Goal: Information Seeking & Learning: Check status

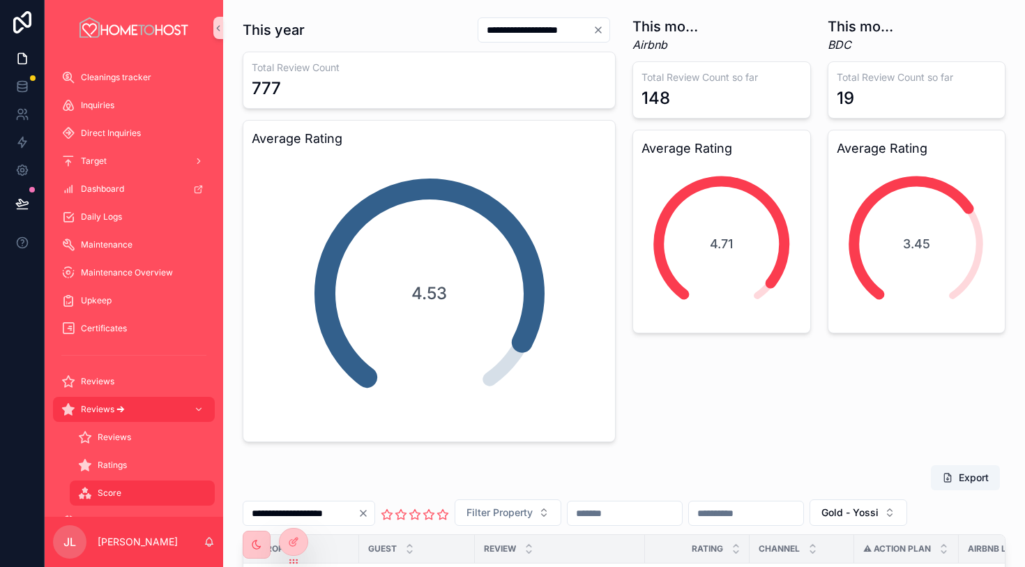
click at [572, 24] on input "**********" at bounding box center [535, 30] width 114 height 20
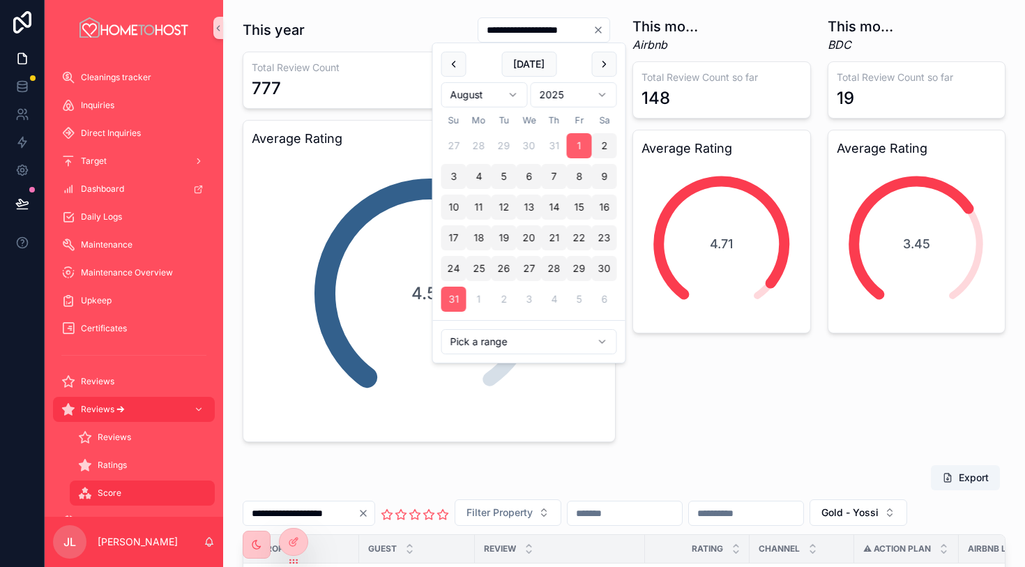
click at [698, 422] on div "This month (Airbnb) Airbnb Total Review Count so far 148 Average Rating 4.71" at bounding box center [721, 229] width 195 height 436
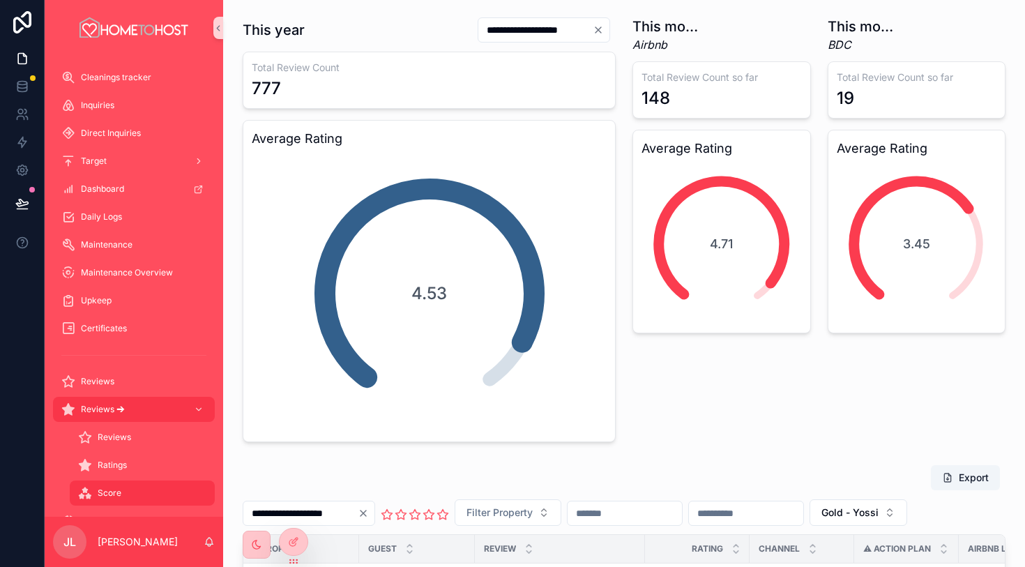
click at [674, 25] on h1 "This month (Airbnb)" at bounding box center [669, 27] width 74 height 20
click at [676, 38] on em "Airbnb" at bounding box center [669, 44] width 74 height 17
click at [754, 396] on div "This month (Airbnb) Airbnb Total Review Count so far 148 Average Rating 4.71" at bounding box center [721, 229] width 195 height 436
click at [381, 58] on div "Total Review Count 777" at bounding box center [429, 80] width 373 height 57
click at [724, 87] on div "148" at bounding box center [721, 98] width 160 height 22
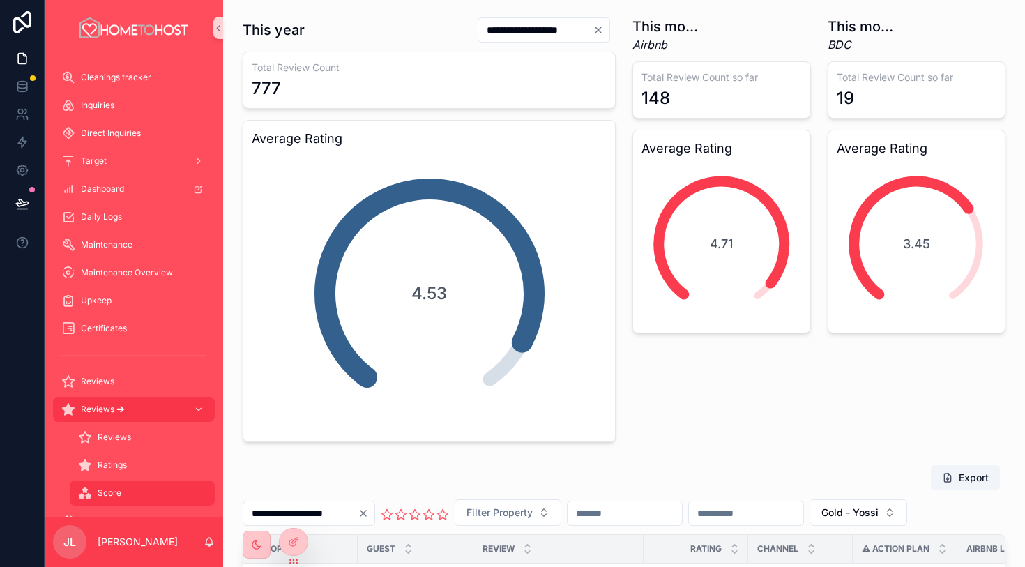
click at [684, 36] on em "Airbnb" at bounding box center [669, 44] width 74 height 17
click at [828, 30] on h1 "This month BDC" at bounding box center [865, 27] width 74 height 20
click at [851, 81] on h3 "Total Review Count so far" at bounding box center [917, 77] width 160 height 14
click at [729, 73] on h3 "Total Review Count so far" at bounding box center [721, 77] width 160 height 14
click at [516, 84] on div "777" at bounding box center [429, 88] width 355 height 22
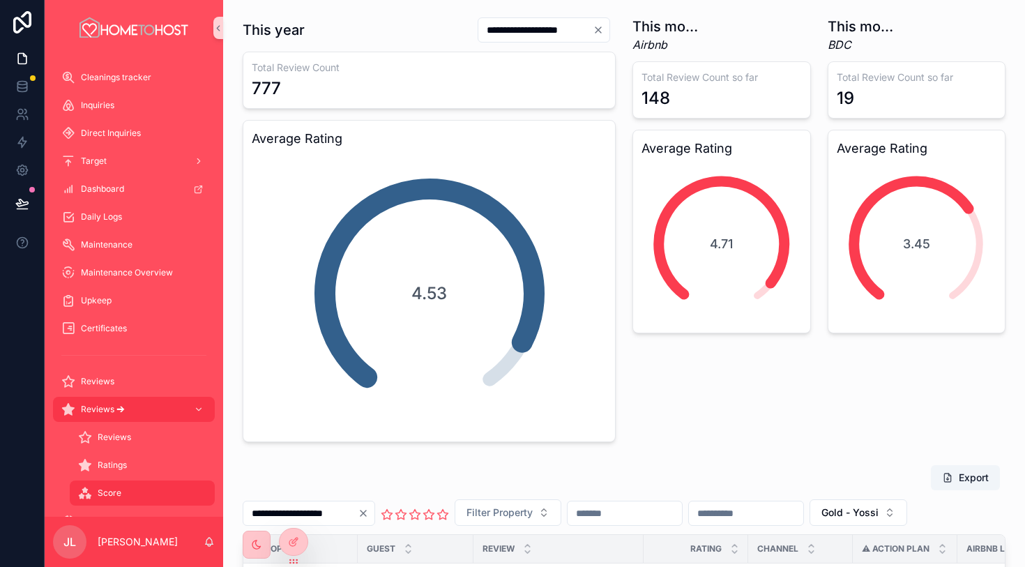
click at [862, 427] on div "This month BDC BDC Total Review Count so far 19 Average Rating 3.45" at bounding box center [916, 229] width 195 height 436
click at [881, 410] on div "This month BDC BDC Total Review Count so far 19 Average Rating 3.45" at bounding box center [916, 229] width 195 height 436
click at [526, 250] on div "4.53" at bounding box center [429, 293] width 279 height 279
click at [153, 460] on div "Ratings" at bounding box center [142, 465] width 128 height 22
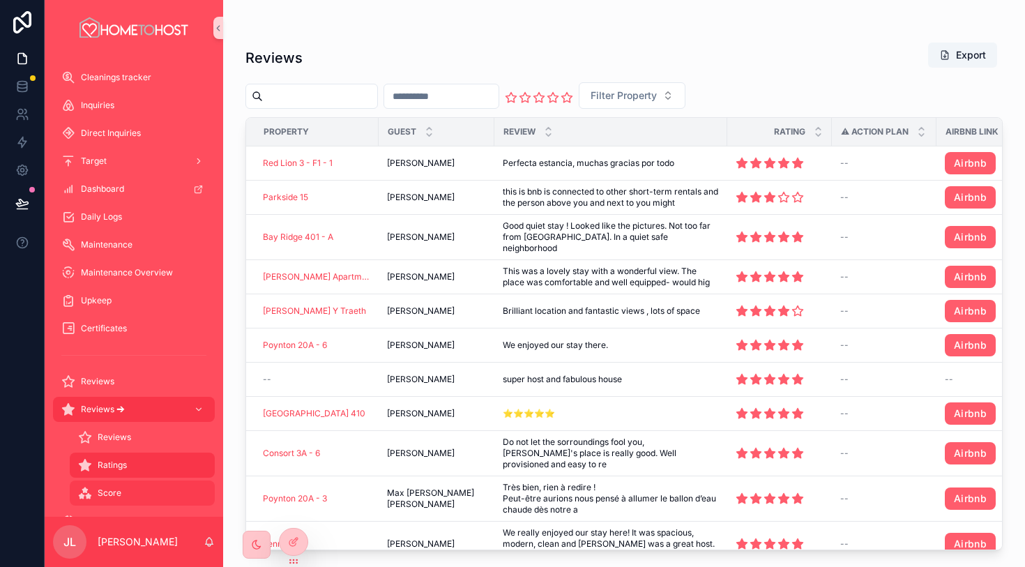
click at [137, 493] on div "Score" at bounding box center [142, 493] width 128 height 22
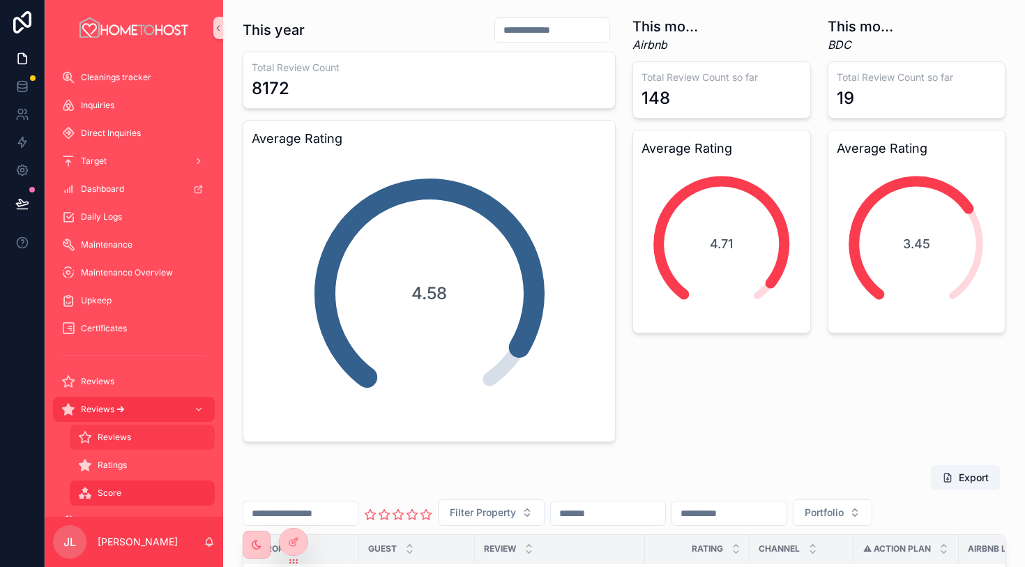
click at [122, 439] on span "Reviews" at bounding box center [114, 437] width 33 height 11
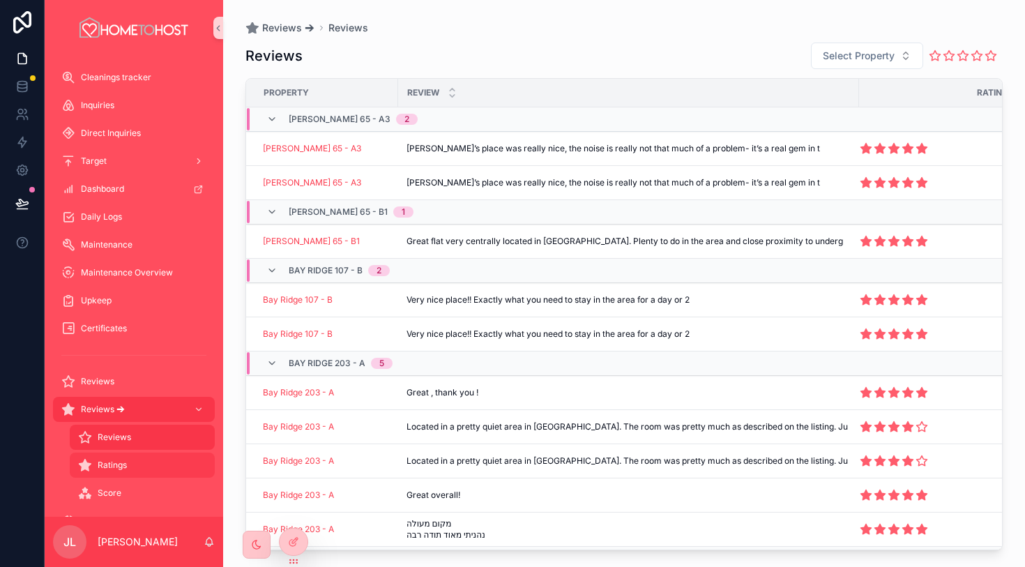
click at [139, 454] on div "Ratings" at bounding box center [142, 465] width 128 height 22
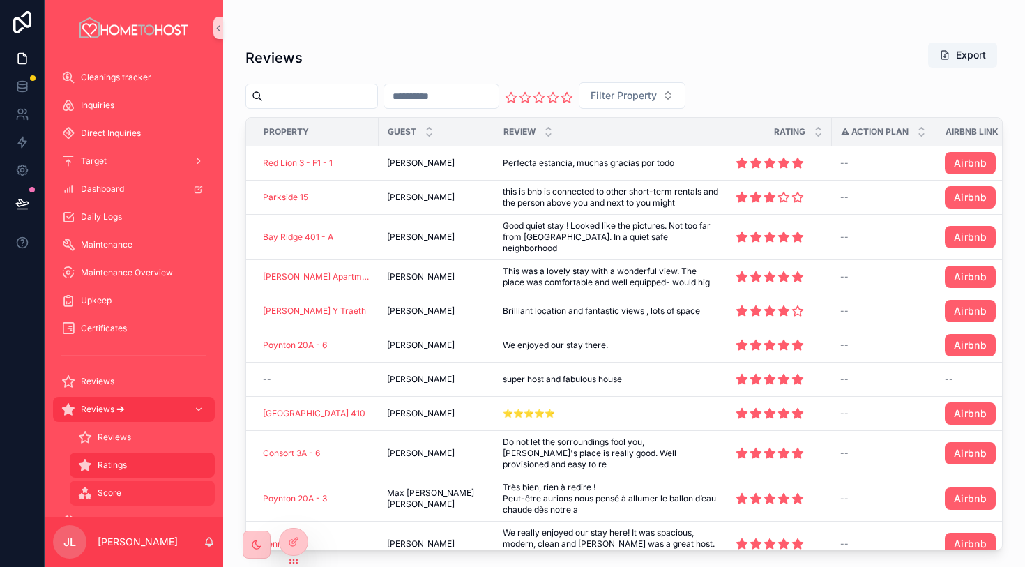
click at [137, 489] on div "Score" at bounding box center [142, 493] width 128 height 22
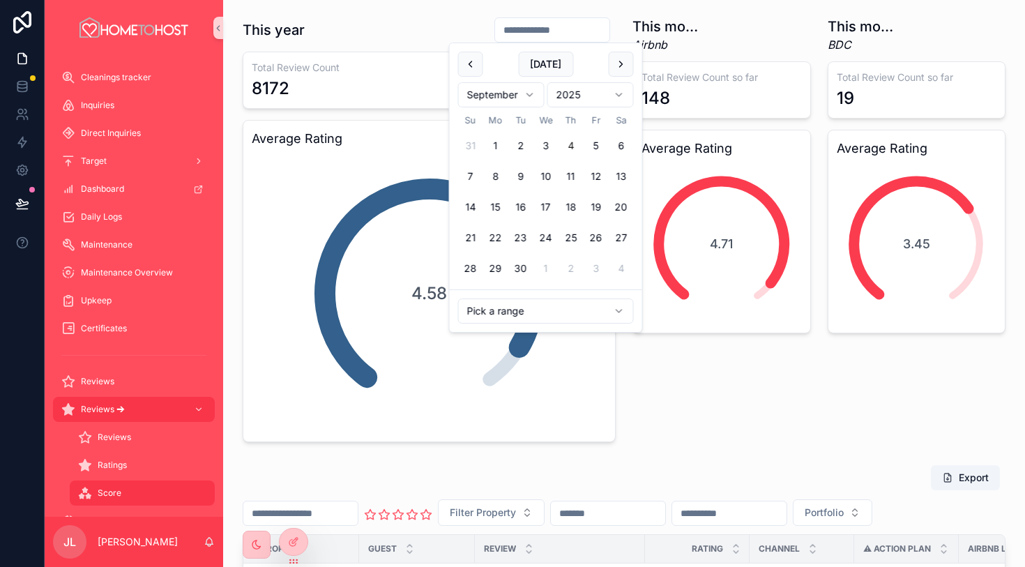
click at [558, 27] on input "scrollable content" at bounding box center [552, 30] width 114 height 20
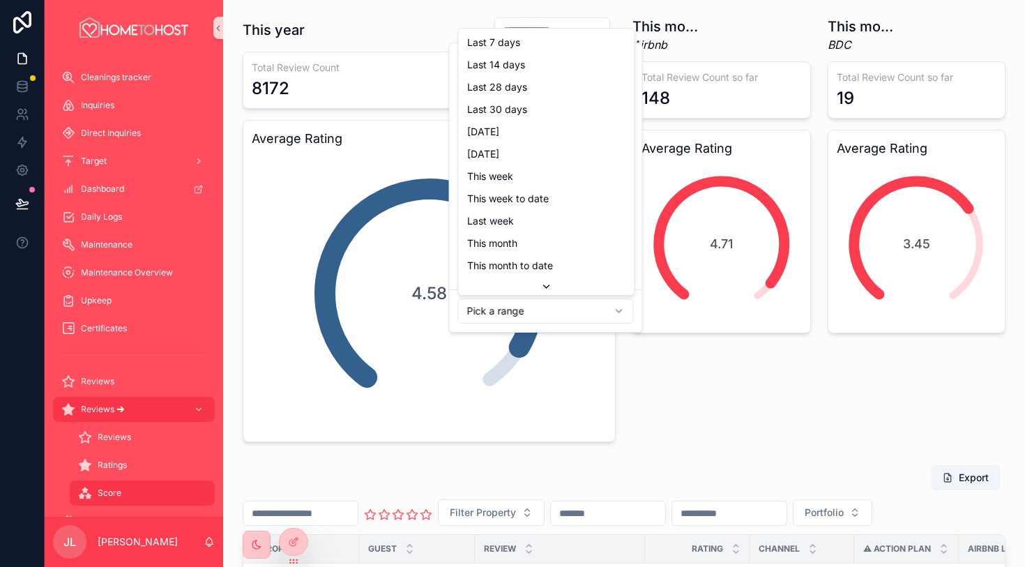
click at [561, 304] on html "Home My Properties Properties Info Reservations Bookings Cleanings Cleanings tr…" at bounding box center [512, 283] width 1025 height 567
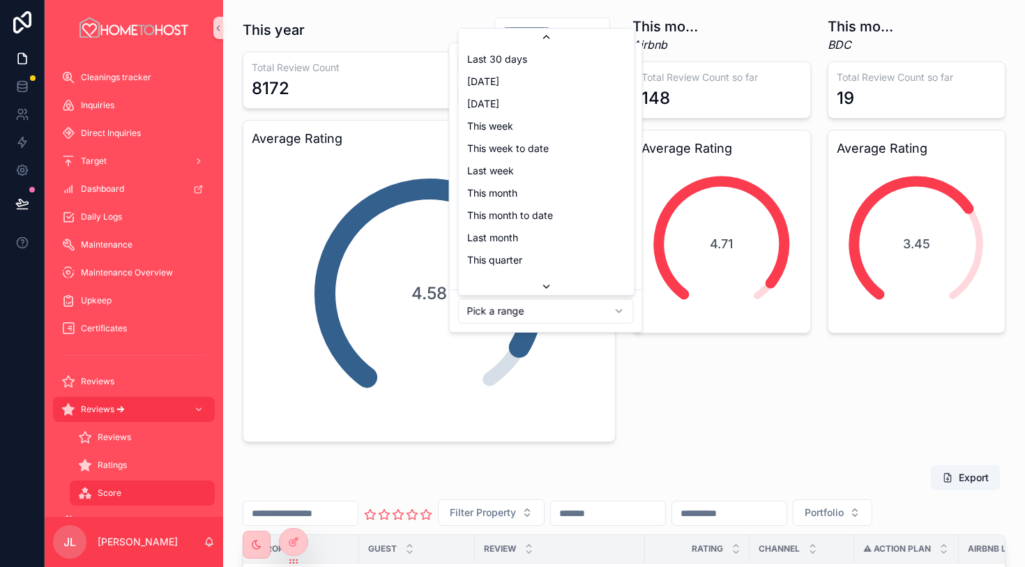
click at [541, 284] on icon "scrollable content" at bounding box center [546, 286] width 11 height 11
type input "**********"
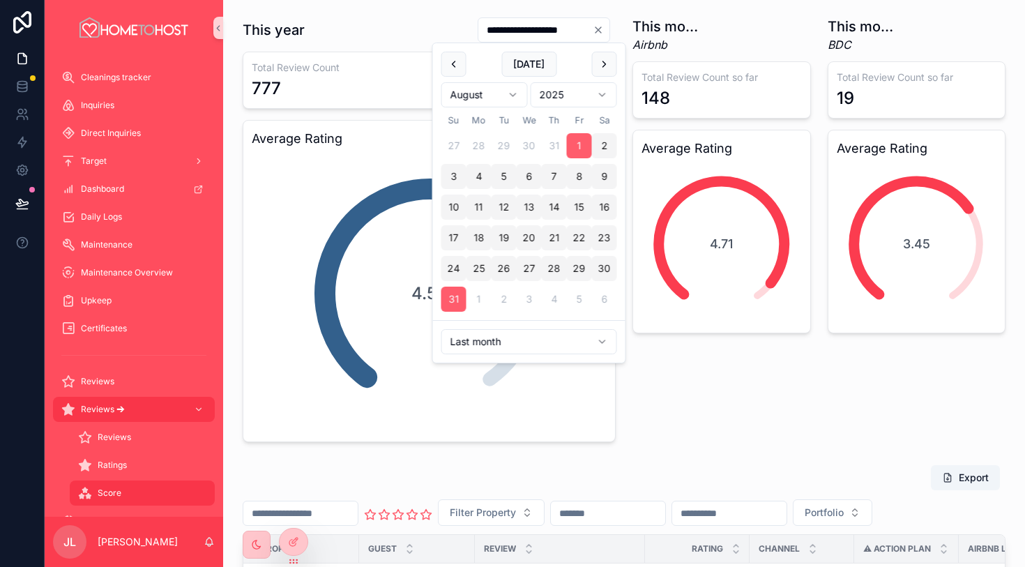
click at [599, 33] on icon "Clear" at bounding box center [598, 29] width 11 height 11
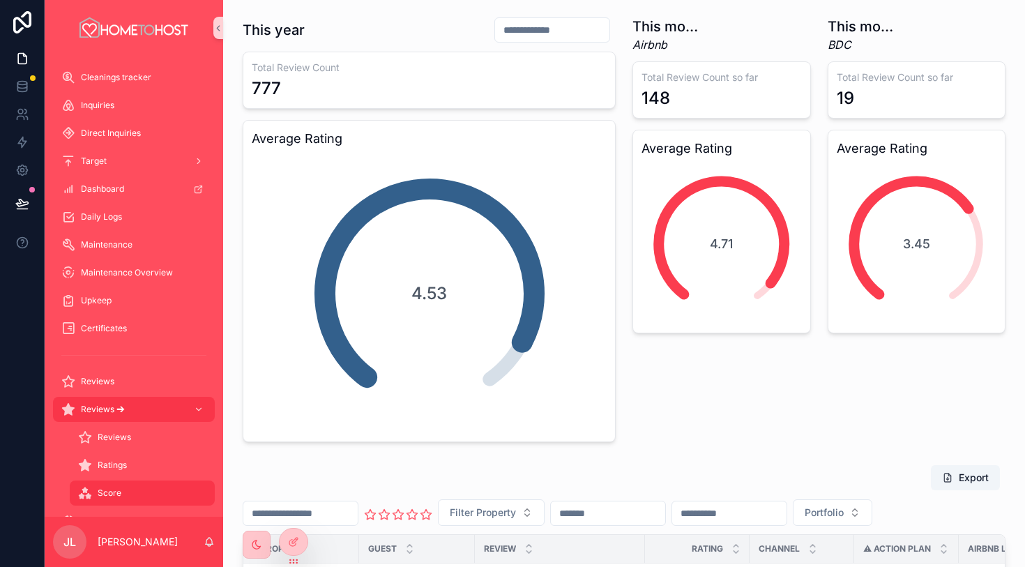
click at [563, 33] on input "scrollable content" at bounding box center [552, 30] width 114 height 20
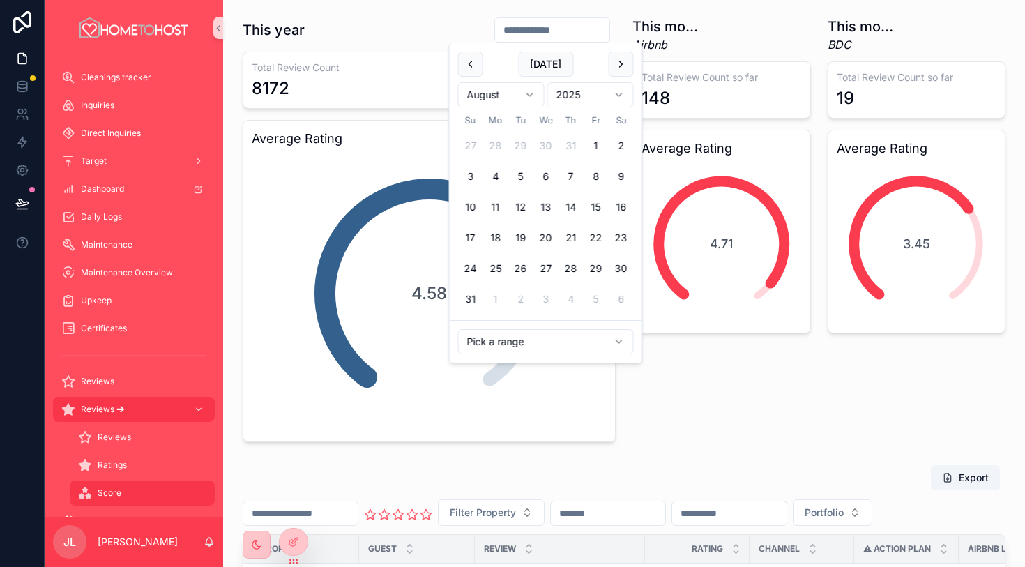
click at [503, 338] on html "Home My Properties Properties Info Reservations Bookings Cleanings Cleanings tr…" at bounding box center [512, 283] width 1025 height 567
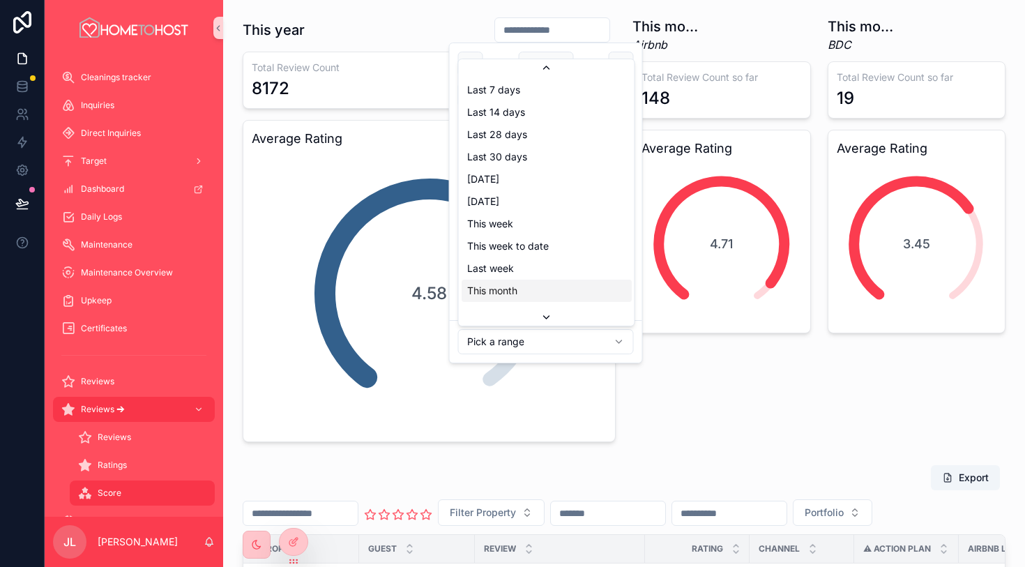
scroll to position [158, 0]
drag, startPoint x: 535, startPoint y: 271, endPoint x: 540, endPoint y: 208, distance: 62.9
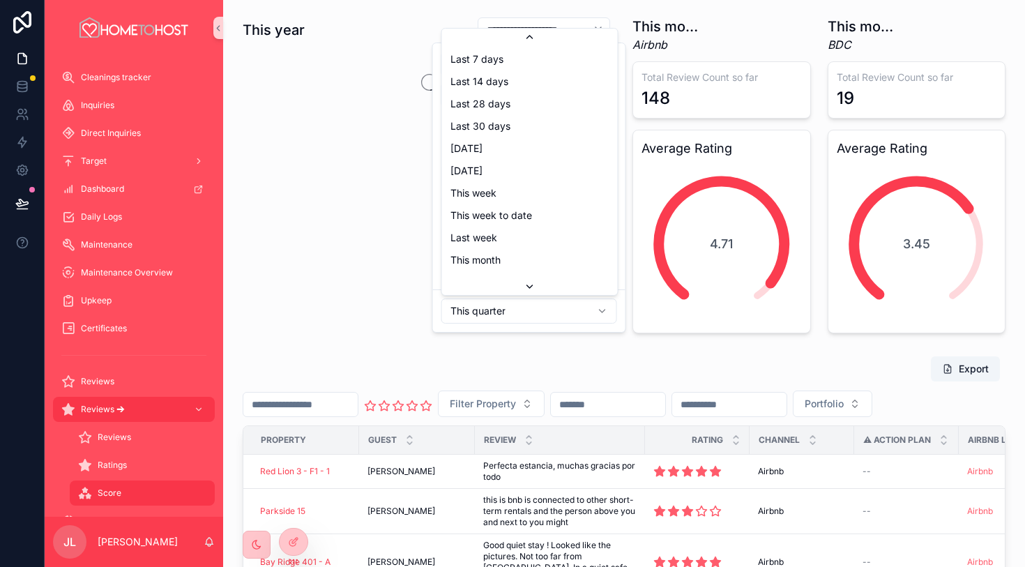
click at [507, 309] on html "**********" at bounding box center [512, 283] width 1025 height 567
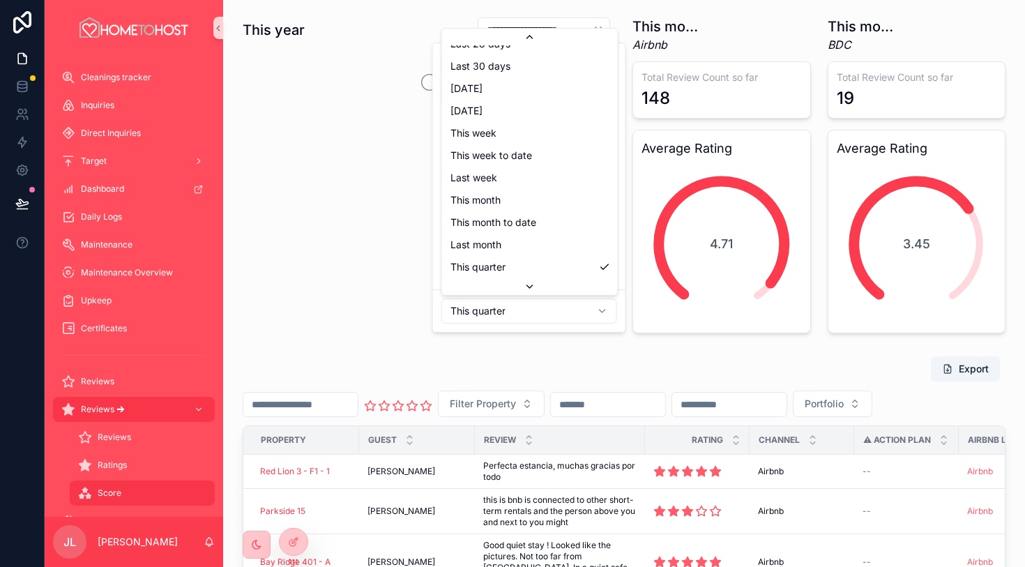
type input "**********"
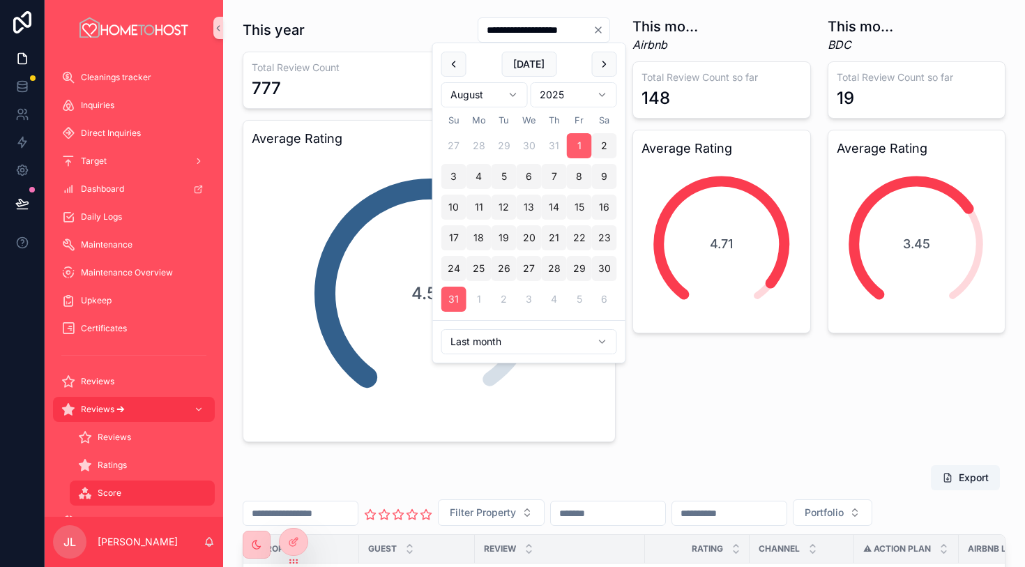
click at [685, 397] on div "This month (Airbnb) Airbnb Total Review Count so far 148 Average Rating 4.71" at bounding box center [721, 229] width 195 height 436
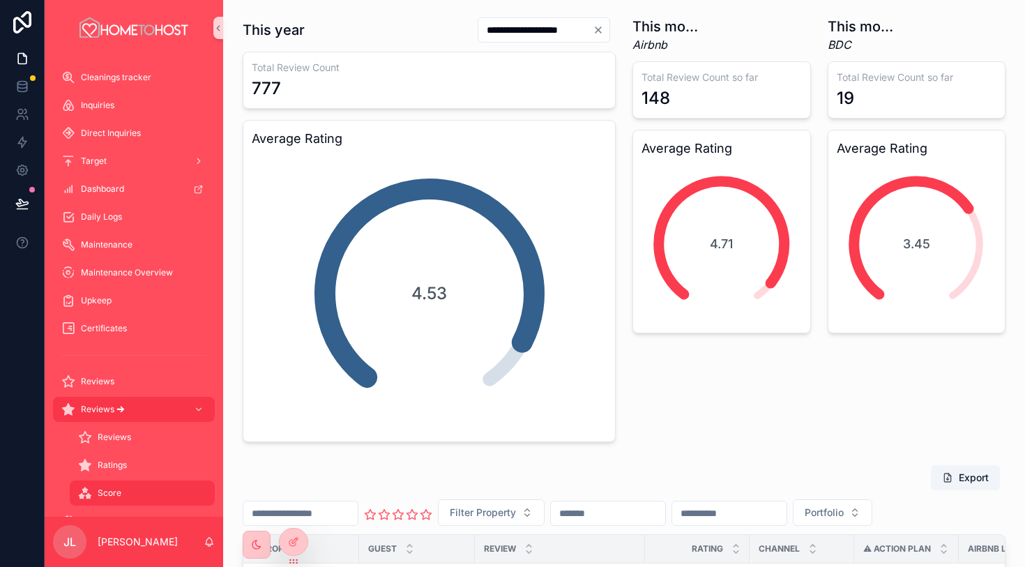
click at [928, 89] on div "19" at bounding box center [917, 98] width 160 height 22
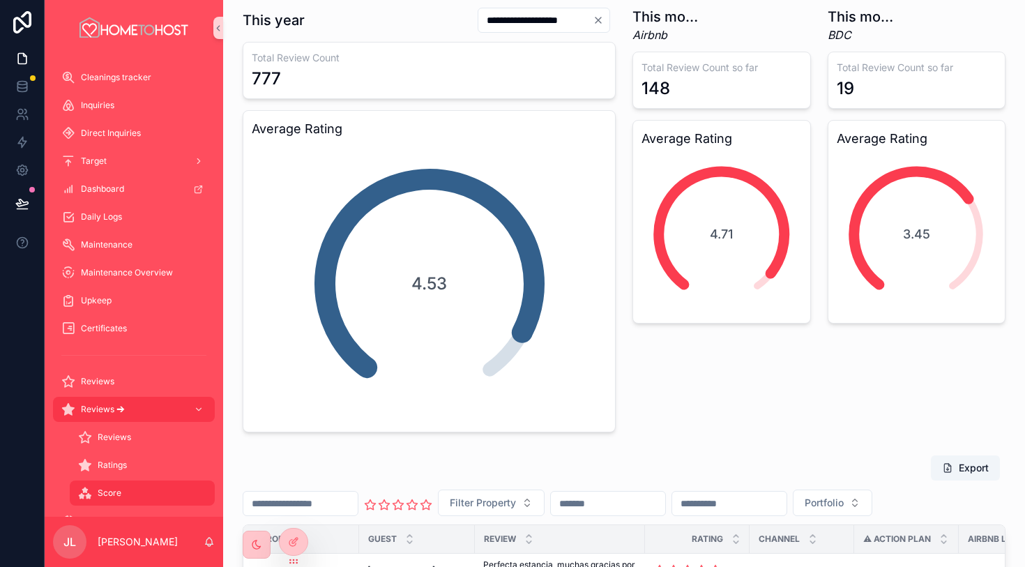
scroll to position [8, 0]
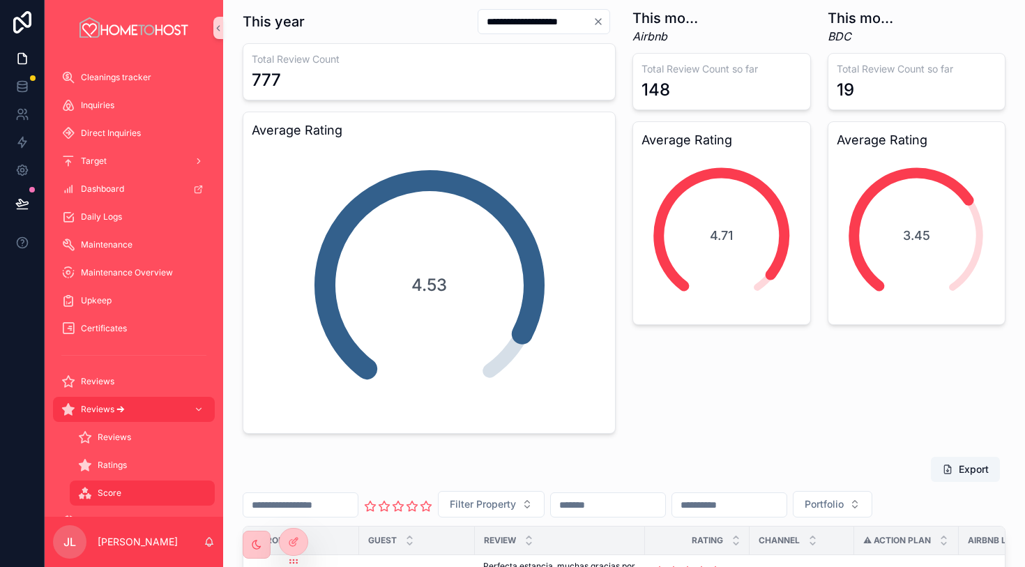
click at [741, 213] on div "4.71" at bounding box center [721, 235] width 160 height 160
click at [476, 238] on div "4.53" at bounding box center [429, 285] width 279 height 279
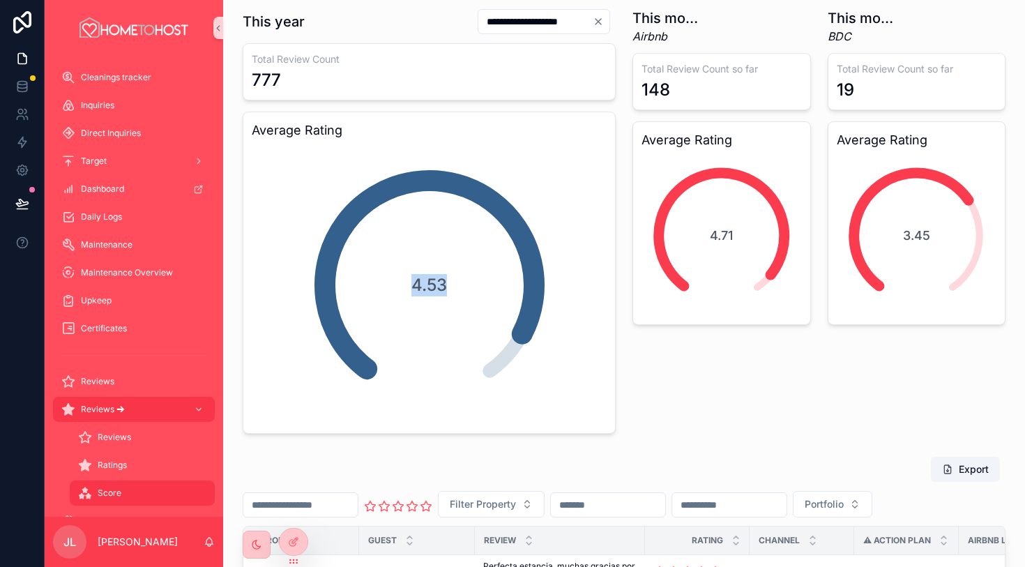
click at [476, 238] on div "4.53" at bounding box center [429, 285] width 279 height 279
click at [755, 370] on div "This month (Airbnb) Airbnb Total Review Count so far 148 Average Rating 4.71" at bounding box center [721, 221] width 195 height 436
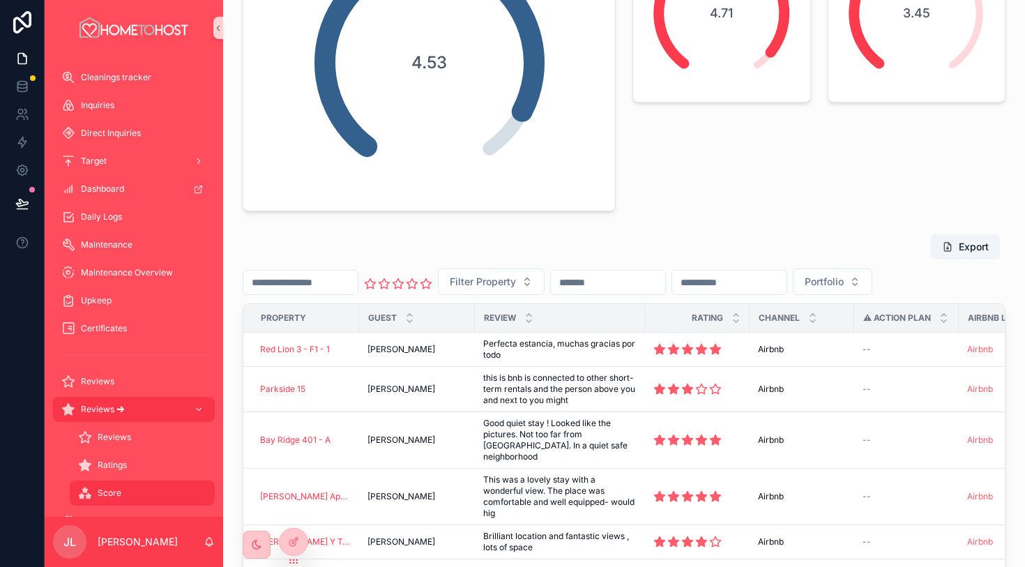
scroll to position [0, 0]
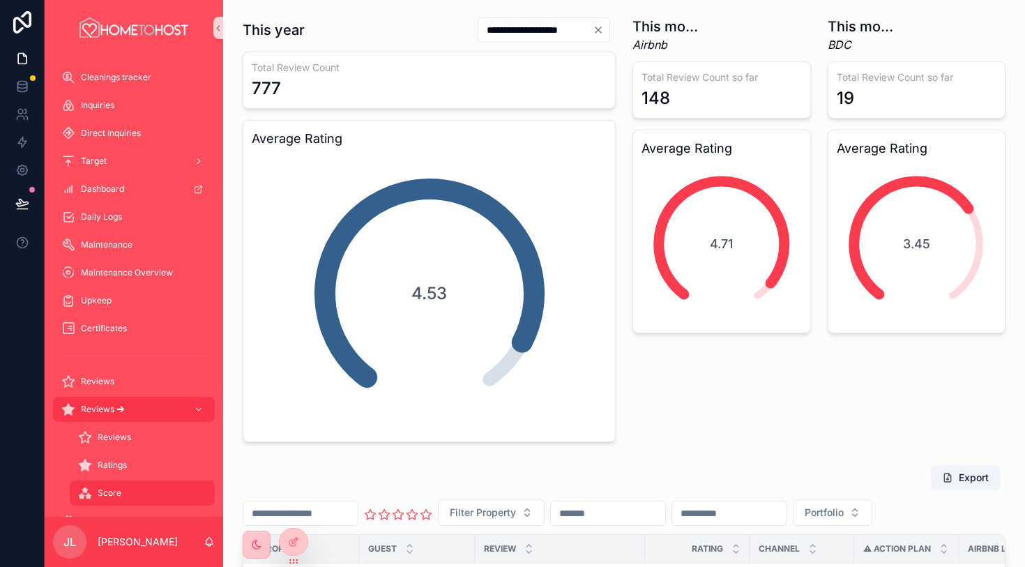
click at [737, 478] on div "Export" at bounding box center [624, 477] width 763 height 26
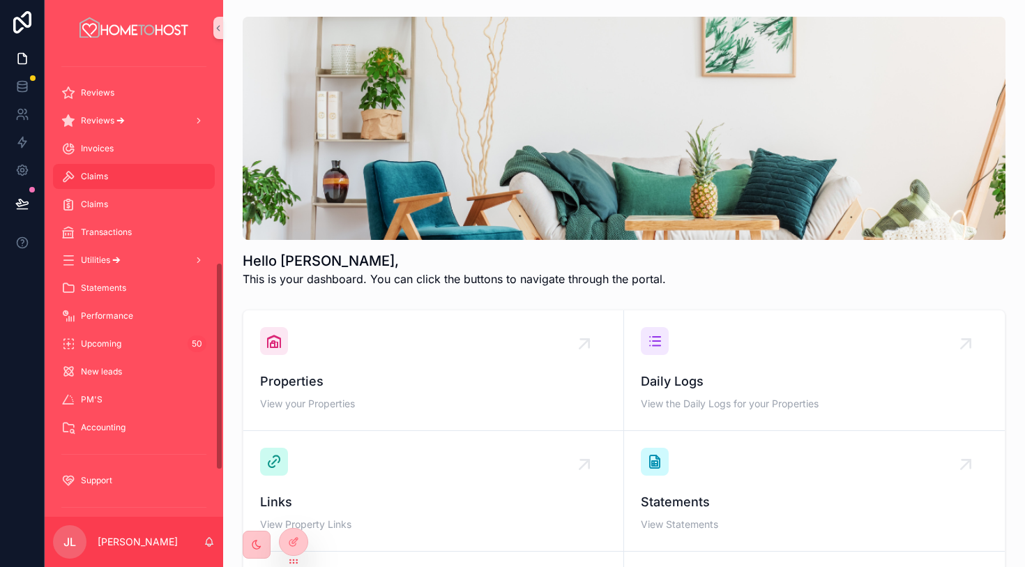
scroll to position [422, 0]
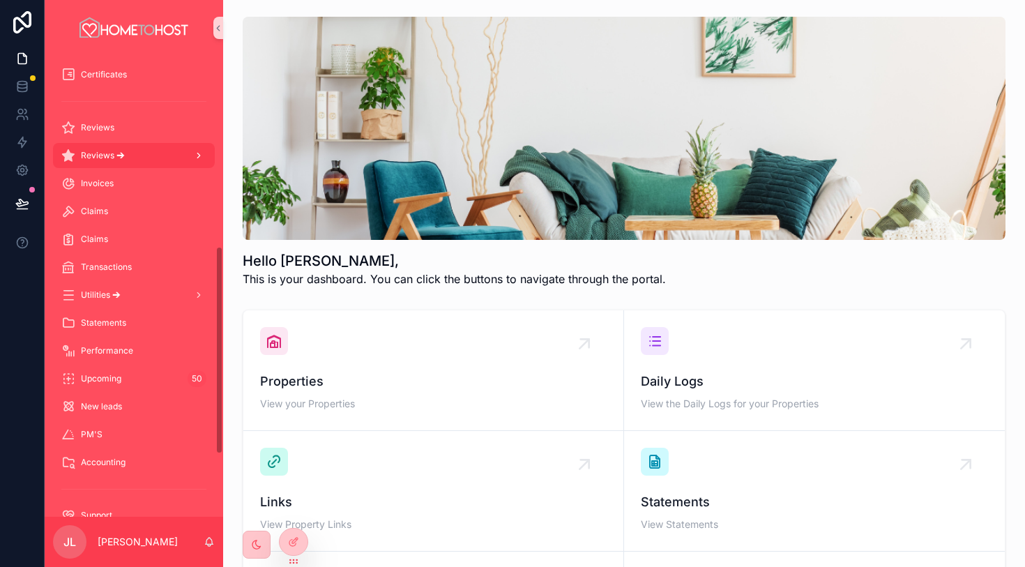
click at [151, 154] on div "Reviews 🡪" at bounding box center [133, 155] width 145 height 22
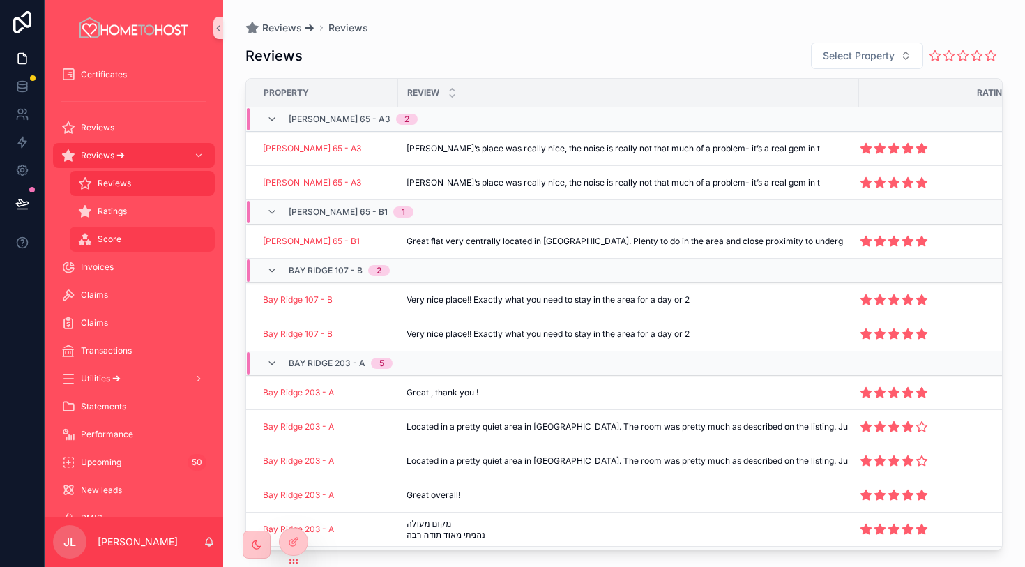
click at [144, 239] on div "Score" at bounding box center [142, 239] width 128 height 22
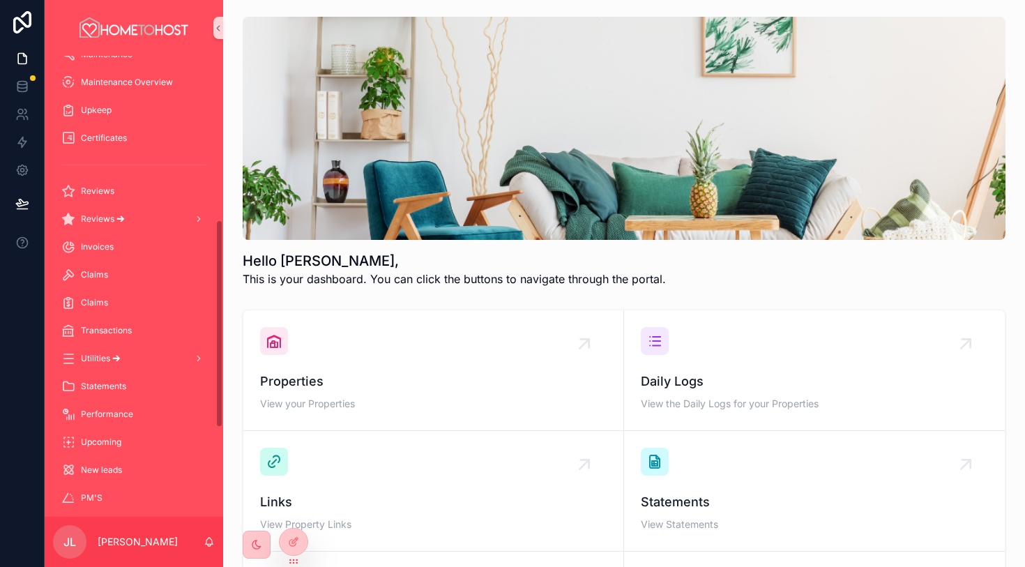
scroll to position [356, 0]
click at [161, 225] on div "Reviews 🡪" at bounding box center [133, 221] width 145 height 22
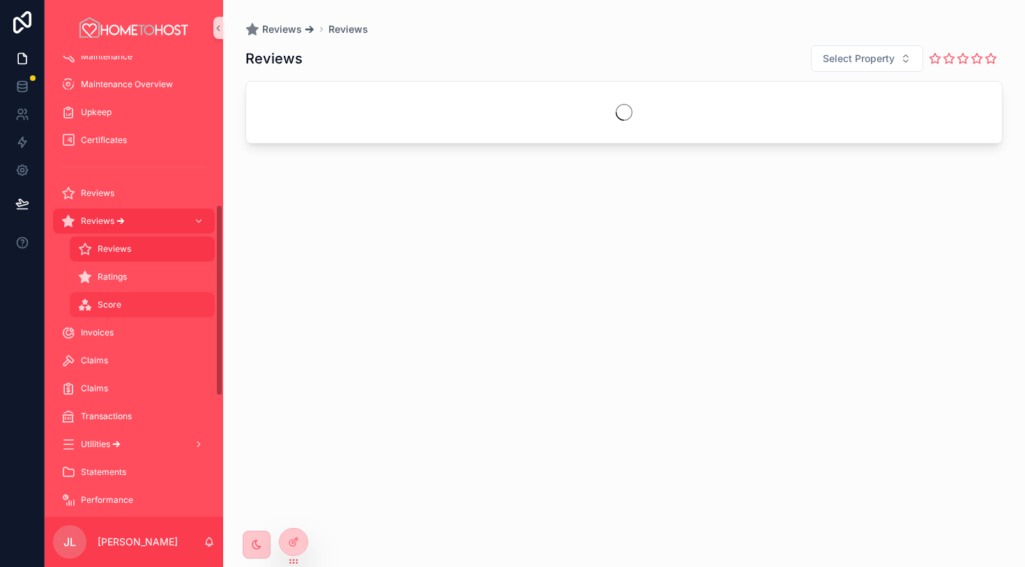
click at [154, 302] on div "Score" at bounding box center [142, 305] width 128 height 22
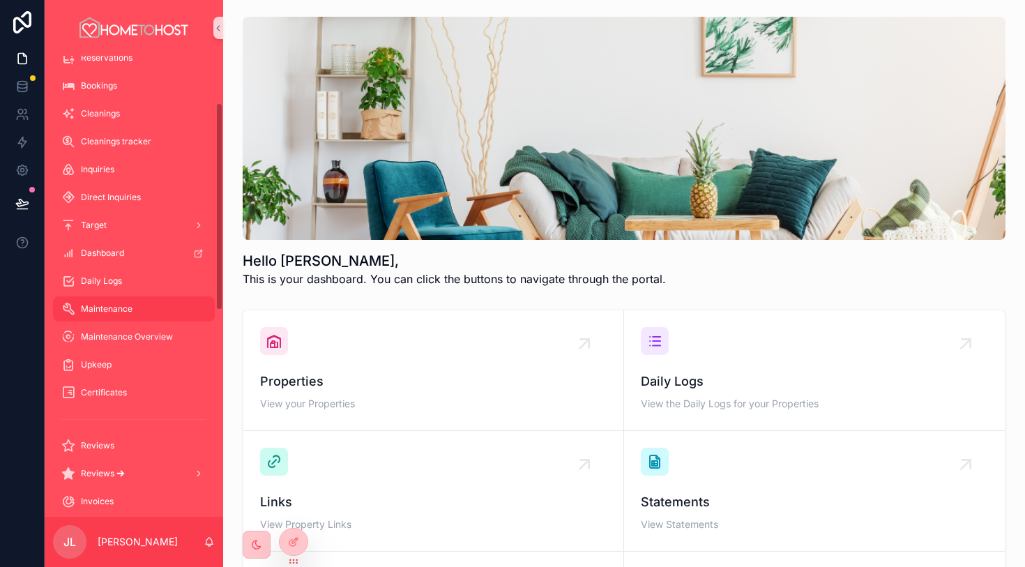
scroll to position [133, 0]
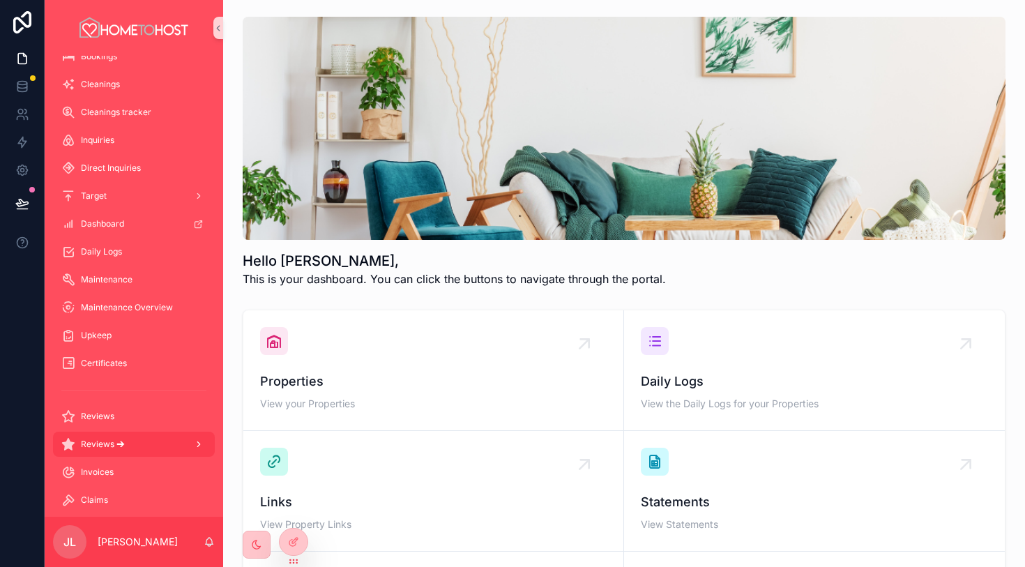
click at [188, 448] on div "scrollable content" at bounding box center [197, 444] width 18 height 22
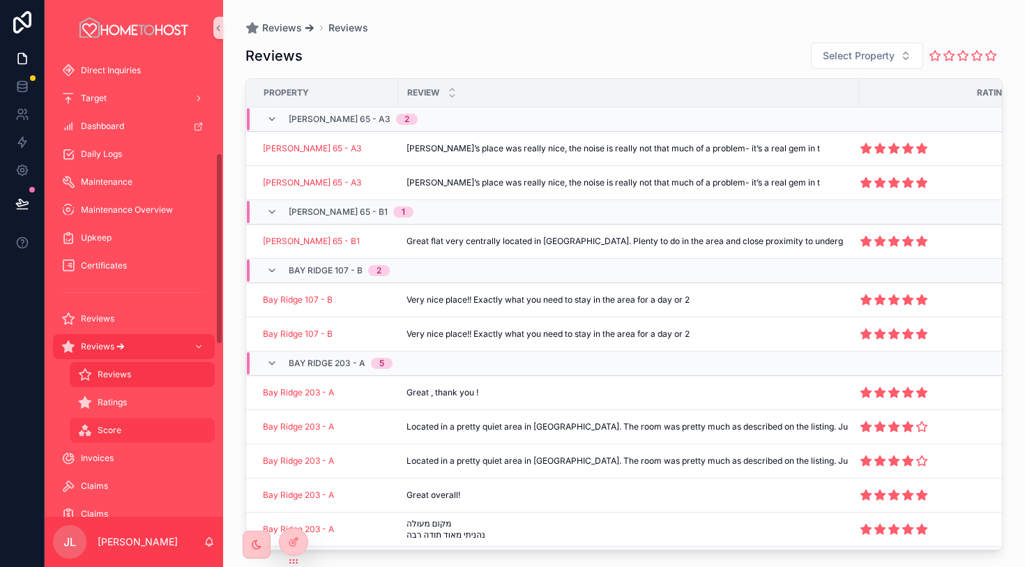
scroll to position [233, 0]
click at [150, 431] on div "Score" at bounding box center [142, 428] width 128 height 22
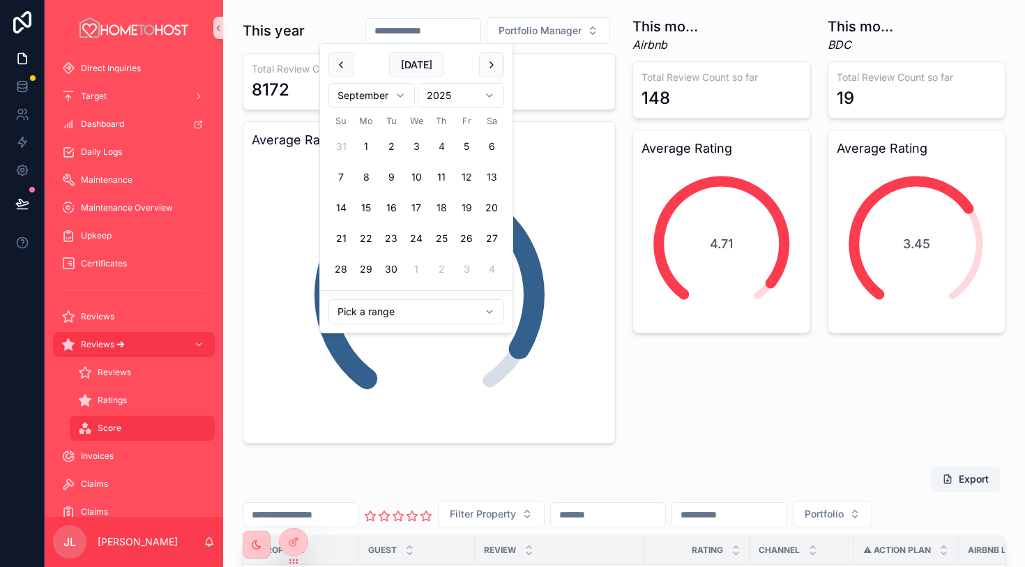
click at [443, 32] on input "text" at bounding box center [423, 31] width 114 height 20
click at [476, 311] on html "Home My Properties Properties Info Reservations Bookings Cleanings Cleanings tr…" at bounding box center [512, 283] width 1025 height 567
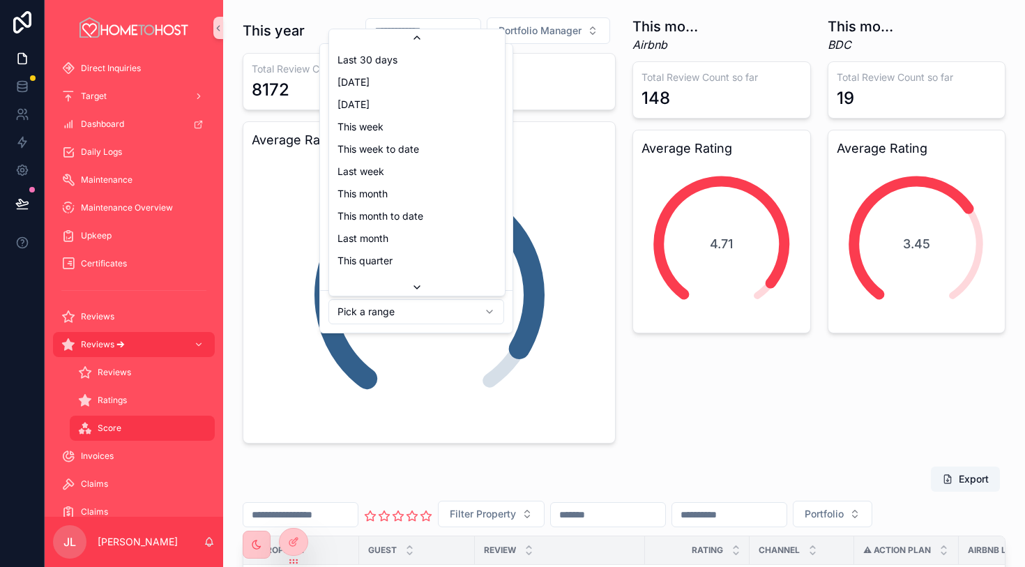
click at [422, 284] on icon at bounding box center [416, 287] width 11 height 11
type input "**********"
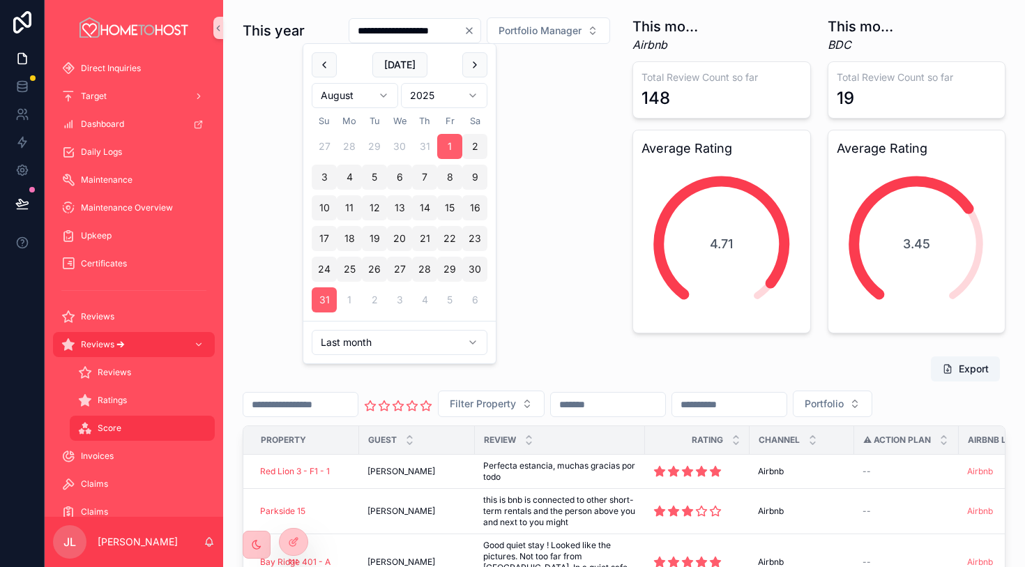
click at [706, 364] on div "Export" at bounding box center [624, 369] width 763 height 26
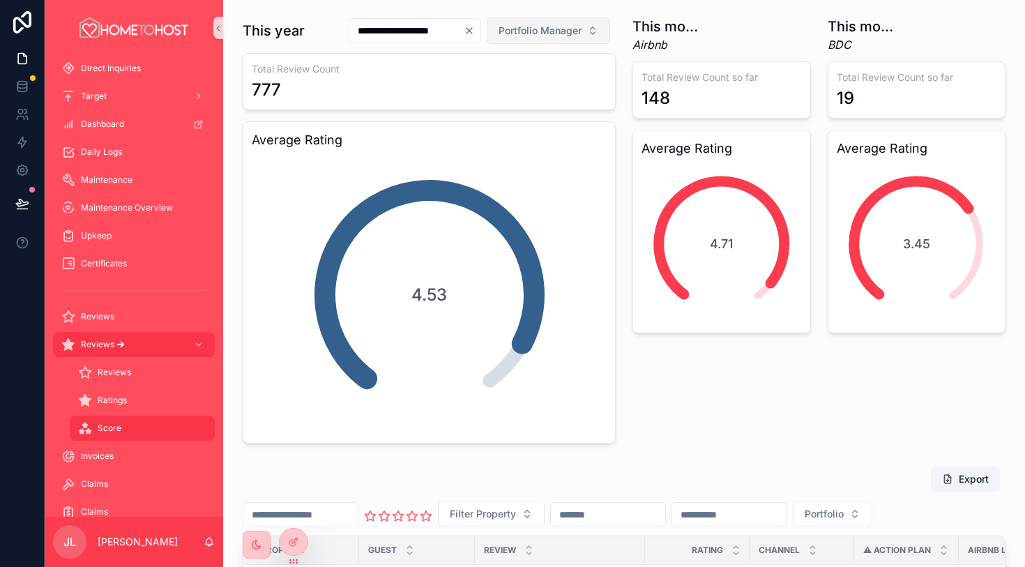
click at [550, 32] on span "Portfolio Manager" at bounding box center [540, 31] width 83 height 14
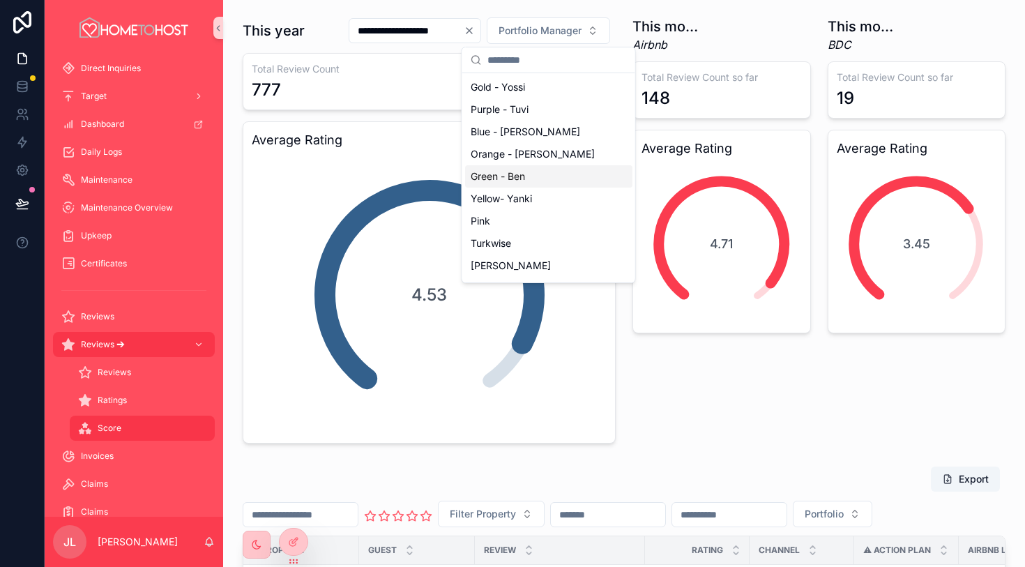
click at [530, 178] on div "Green - Ben" at bounding box center [548, 176] width 167 height 22
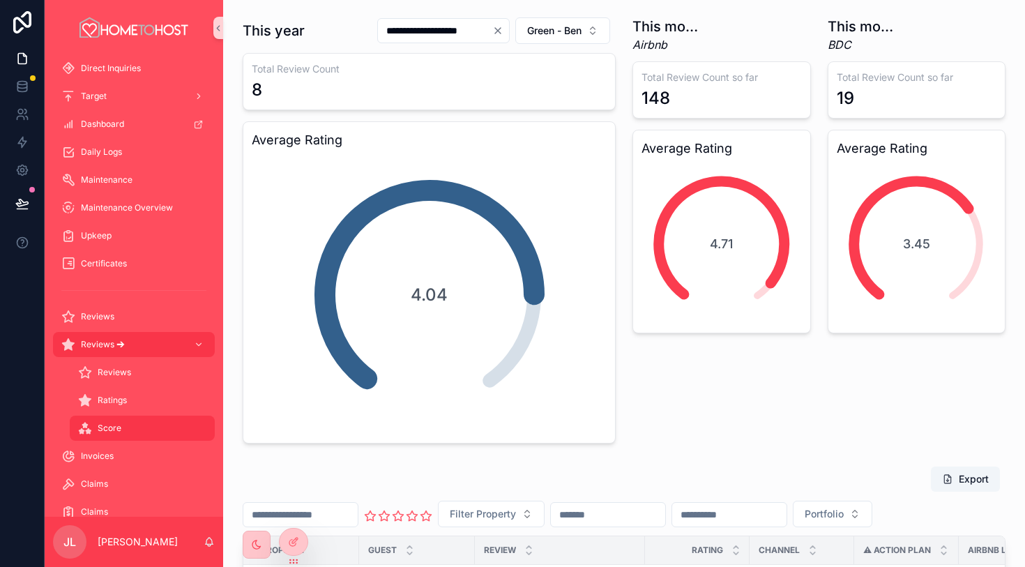
click at [692, 386] on div "This month (Airbnb) Airbnb Total Review Count so far 148 Average Rating 4.71" at bounding box center [721, 230] width 195 height 438
click at [679, 33] on h1 "This month (Airbnb)" at bounding box center [669, 27] width 74 height 20
click at [670, 45] on em "Airbnb" at bounding box center [669, 44] width 74 height 17
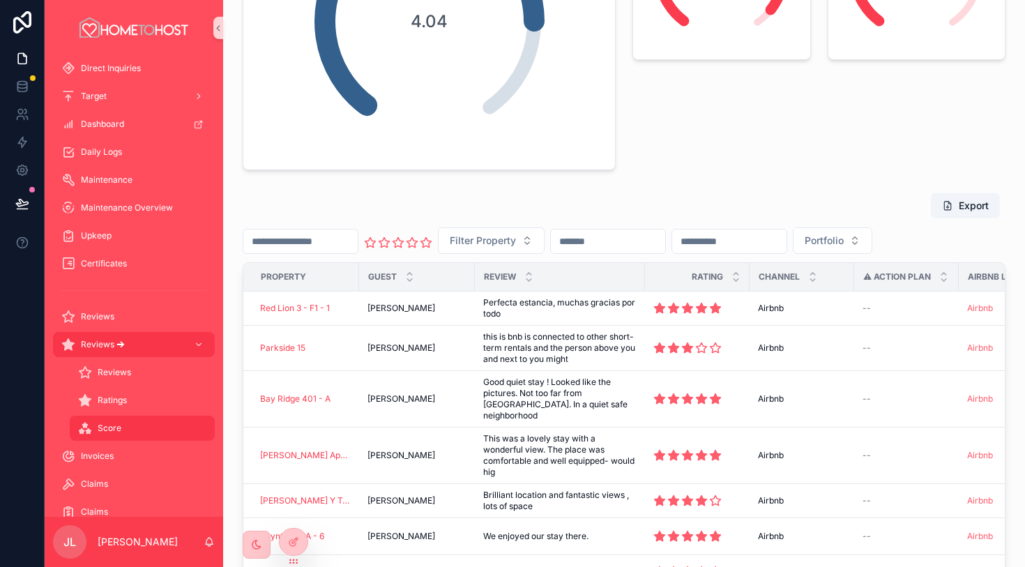
scroll to position [7, 0]
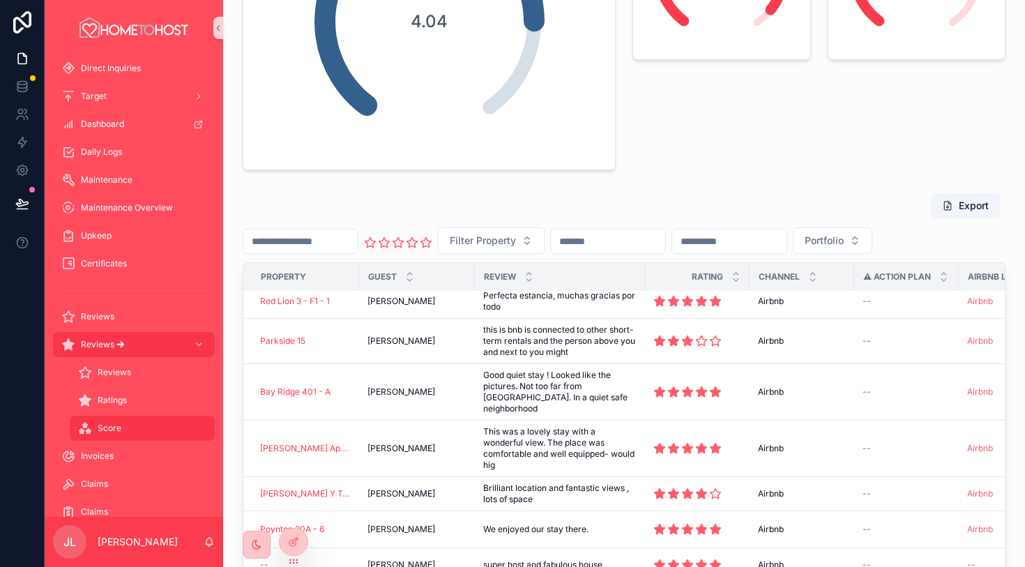
click at [335, 255] on div "Export Filter Property Portfolio Property Guest Review Rating Channel ⚠ Action …" at bounding box center [624, 440] width 763 height 496
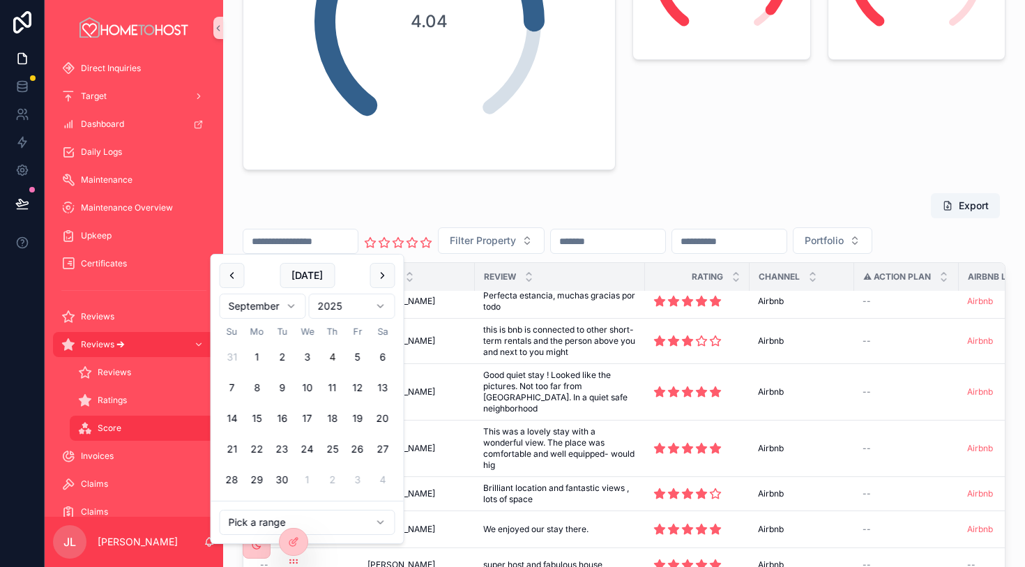
click at [333, 241] on input "text" at bounding box center [300, 241] width 114 height 20
click at [360, 517] on html "**********" at bounding box center [512, 283] width 1025 height 567
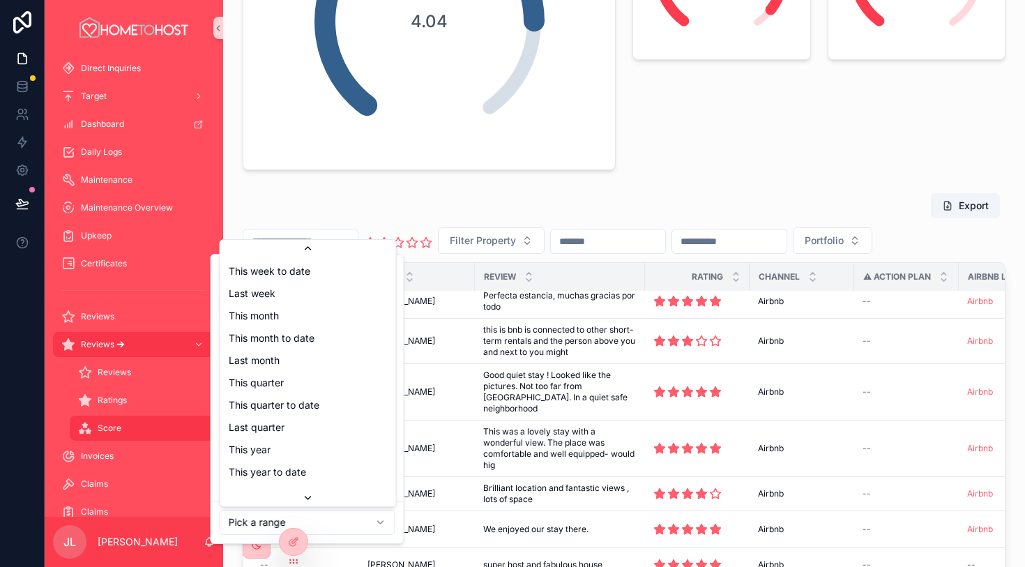
scroll to position [158, 0]
type input "**********"
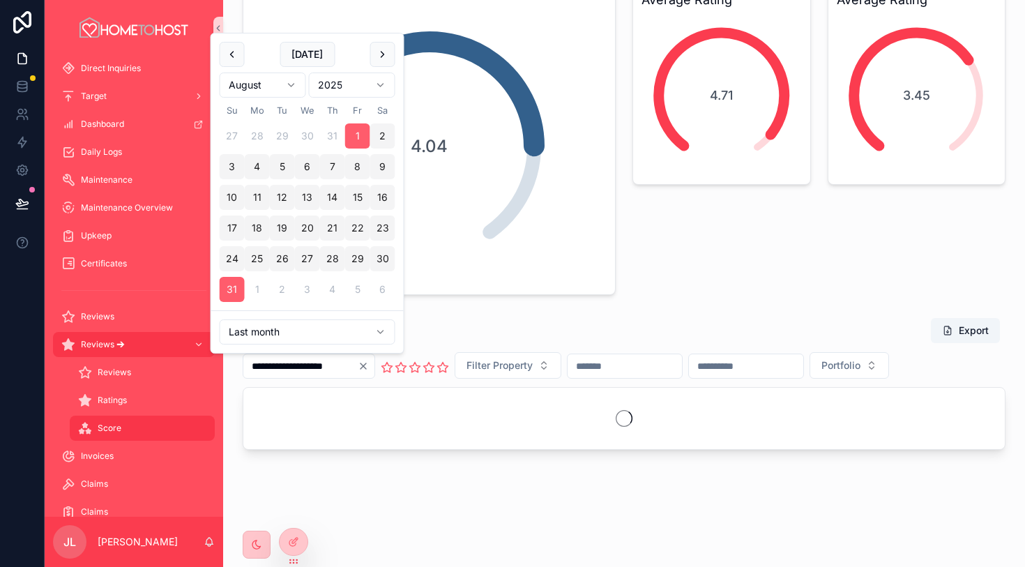
scroll to position [149, 0]
click at [690, 294] on div "This month (Airbnb) Airbnb Total Review Count so far 148 Average Rating 4.71" at bounding box center [721, 82] width 195 height 438
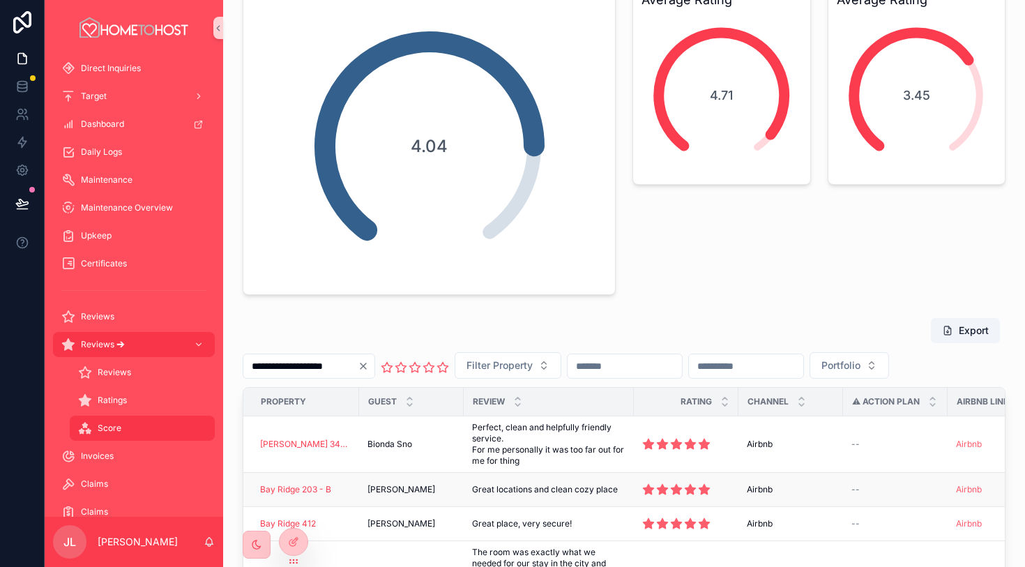
scroll to position [273, 0]
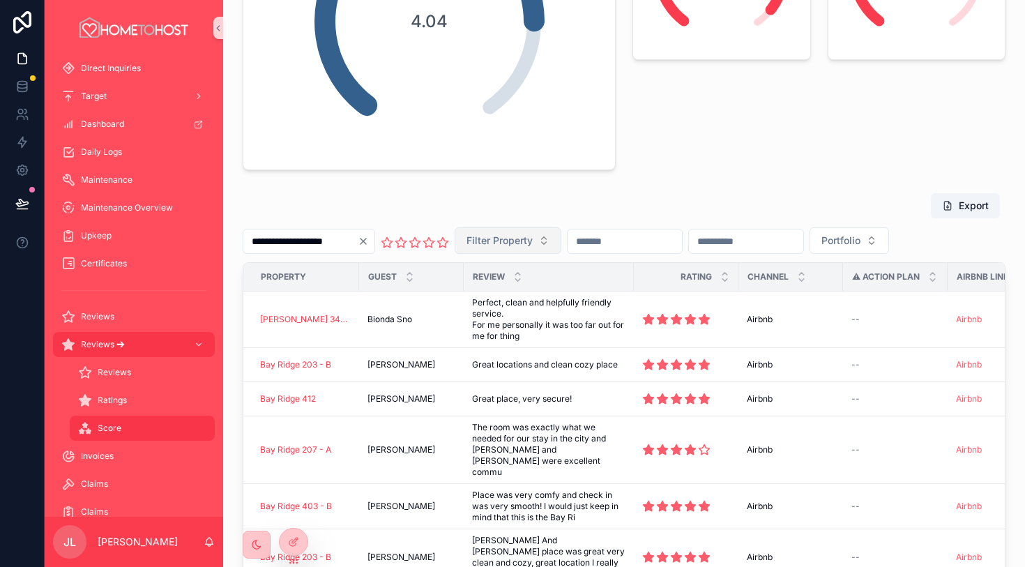
click at [531, 242] on span "Filter Property" at bounding box center [499, 241] width 66 height 14
click at [885, 248] on button "Portfolio" at bounding box center [848, 240] width 79 height 26
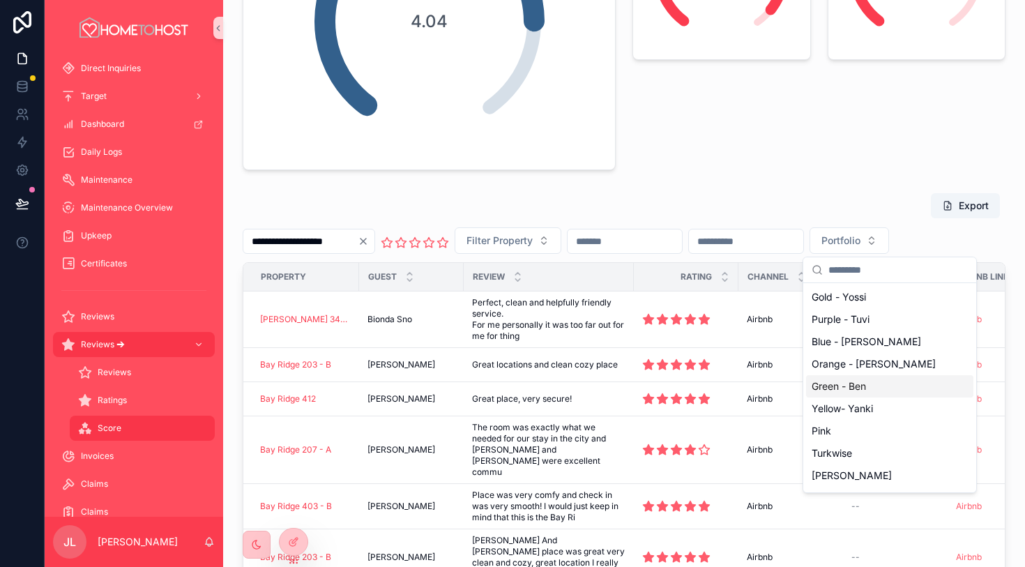
click at [891, 395] on div "Green - Ben" at bounding box center [889, 386] width 167 height 22
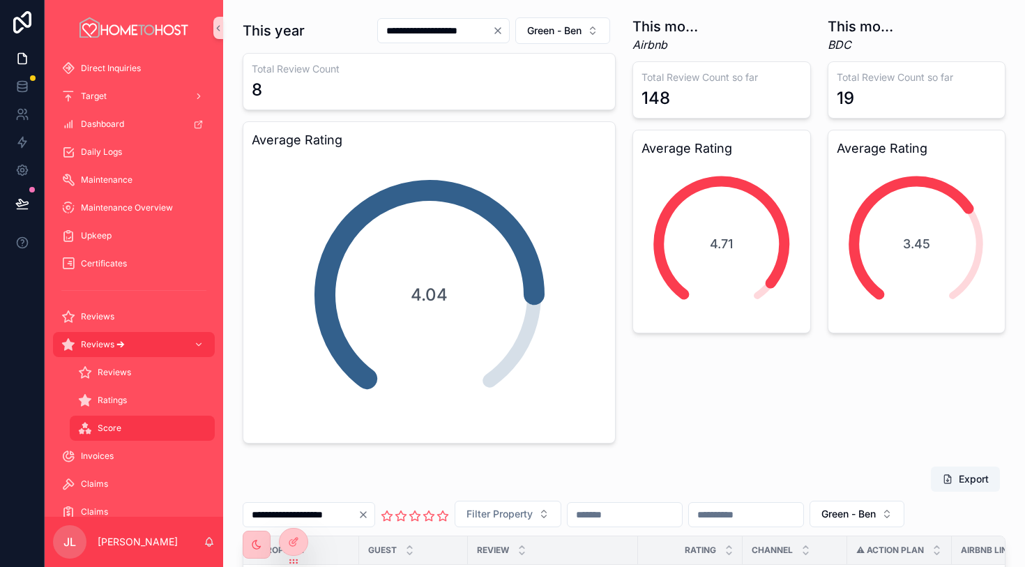
click at [750, 424] on div "This month (Airbnb) Airbnb Total Review Count so far 148 Average Rating 4.71" at bounding box center [721, 230] width 195 height 438
click at [628, 332] on div "This month (Airbnb) Airbnb Total Review Count so far 148 Average Rating 4.71" at bounding box center [721, 230] width 195 height 438
click at [569, 26] on span "Green - Ben" at bounding box center [554, 31] width 54 height 14
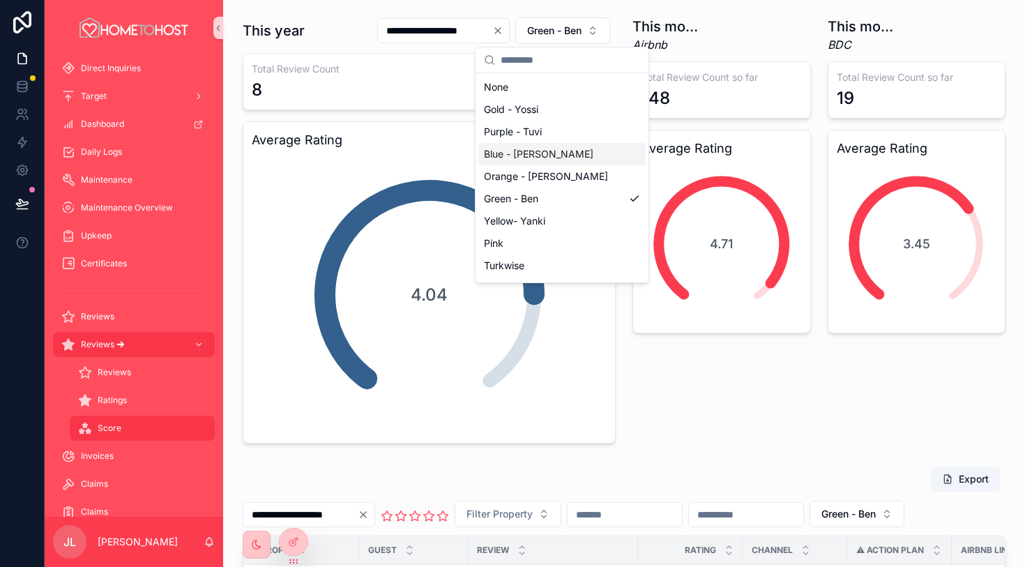
click at [572, 153] on div "Blue - [PERSON_NAME]" at bounding box center [561, 154] width 167 height 22
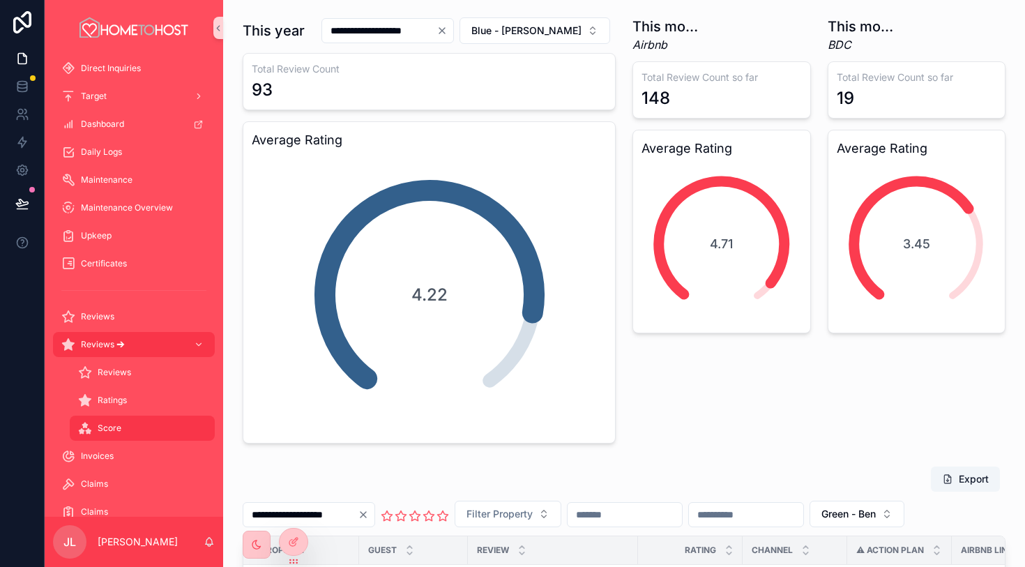
click at [738, 416] on div "This month (Airbnb) Airbnb Total Review Count so far 148 Average Rating 4.71" at bounding box center [721, 230] width 195 height 438
click at [570, 26] on span "Blue - [PERSON_NAME]" at bounding box center [526, 31] width 110 height 14
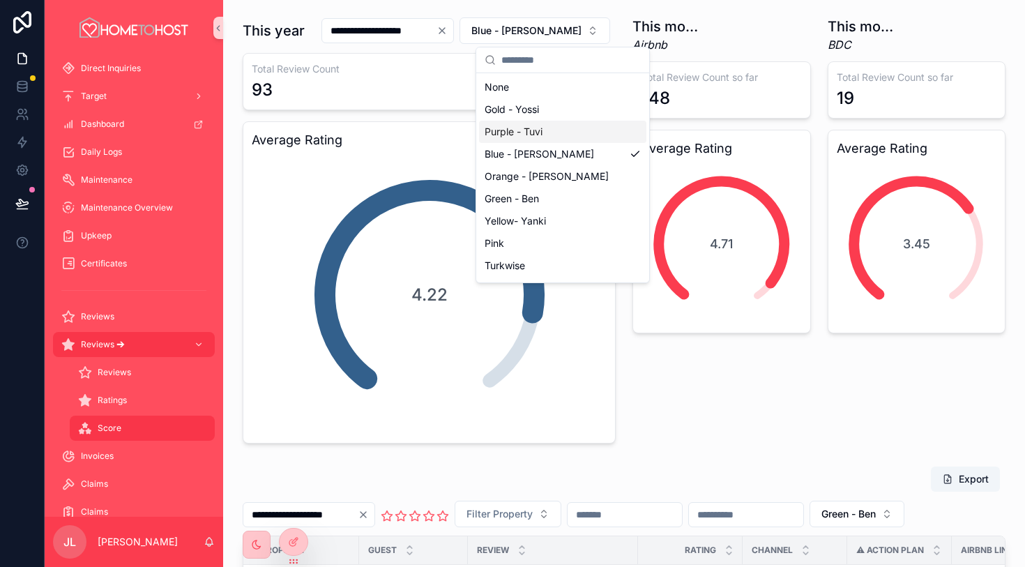
click at [556, 132] on div "Purple - Tuvi" at bounding box center [562, 132] width 167 height 22
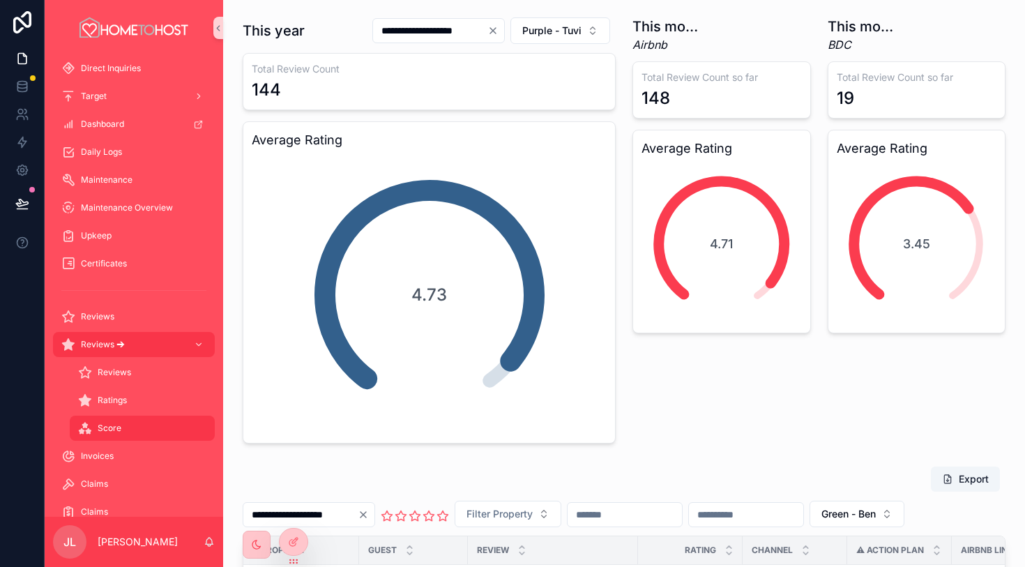
click at [710, 394] on div "This month (Airbnb) Airbnb Total Review Count so far 148 Average Rating 4.71" at bounding box center [721, 230] width 195 height 438
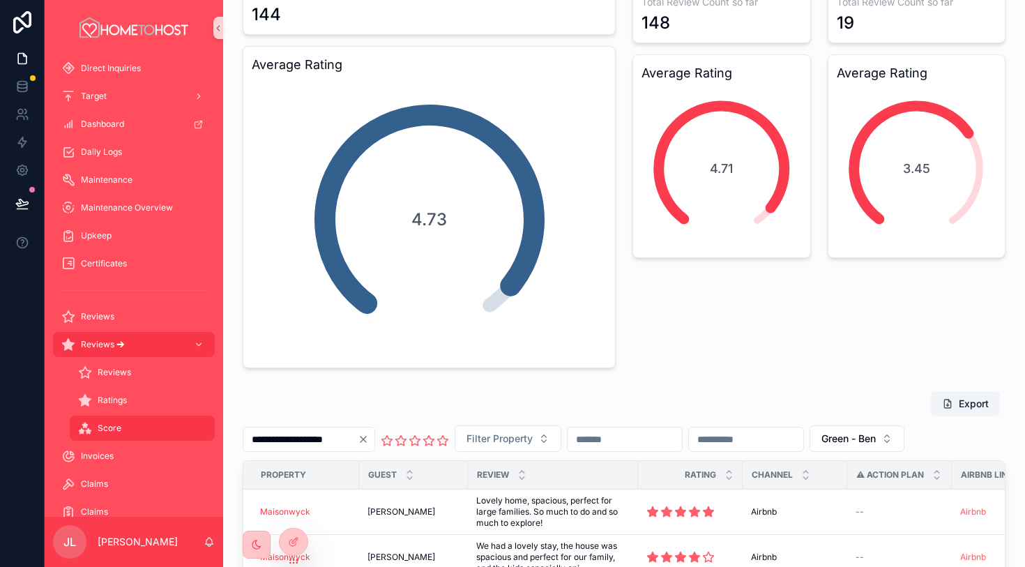
scroll to position [84, 0]
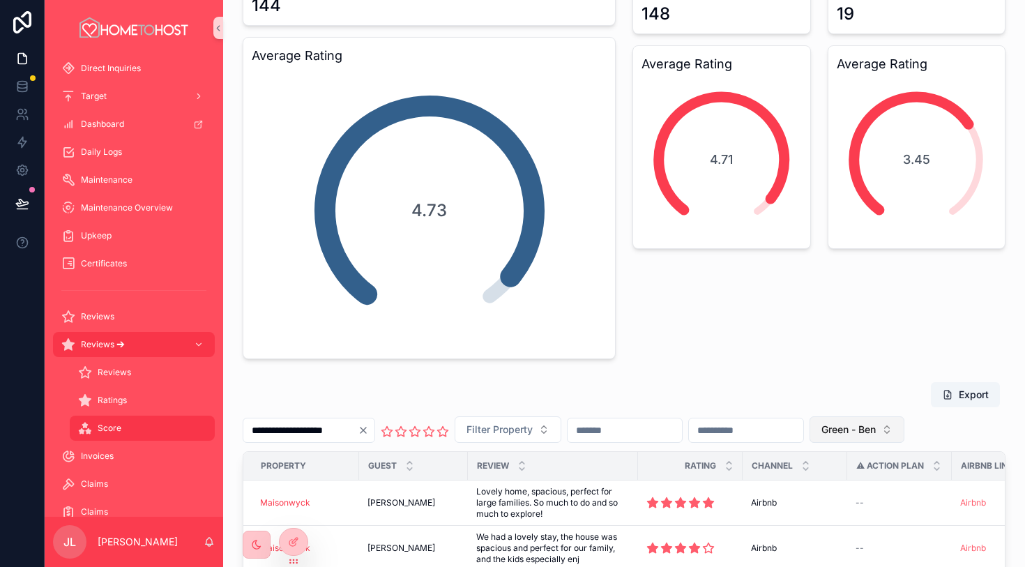
click at [876, 432] on span "Green - Ben" at bounding box center [848, 430] width 54 height 14
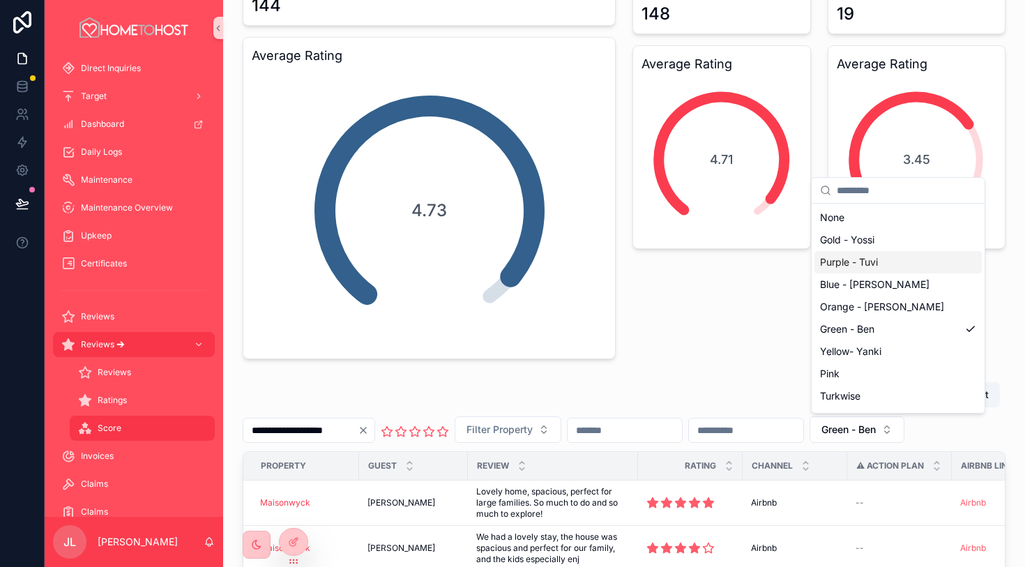
click at [887, 262] on div "Purple - Tuvi" at bounding box center [897, 262] width 167 height 22
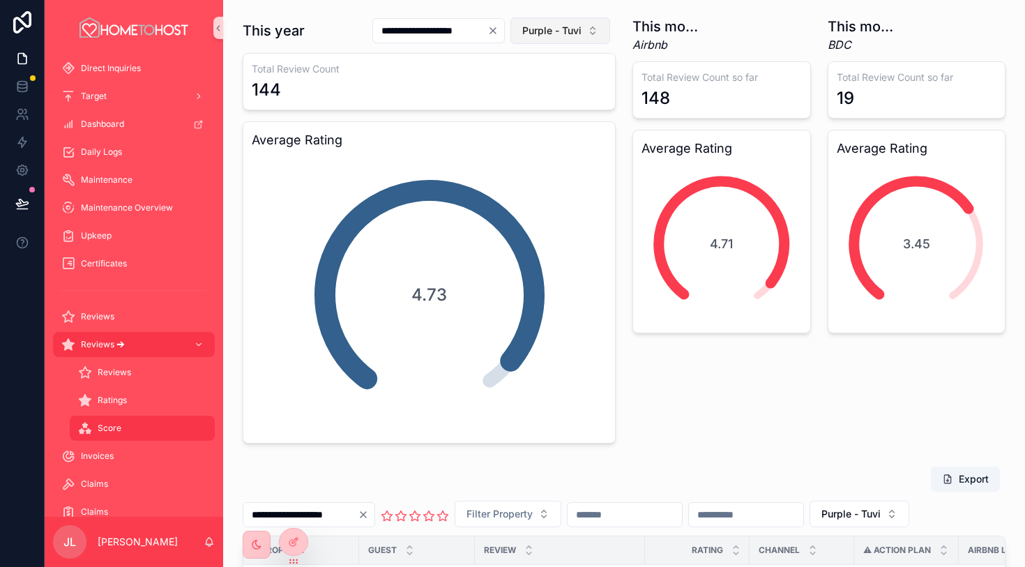
click at [573, 31] on span "Purple - Tuvi" at bounding box center [551, 31] width 59 height 14
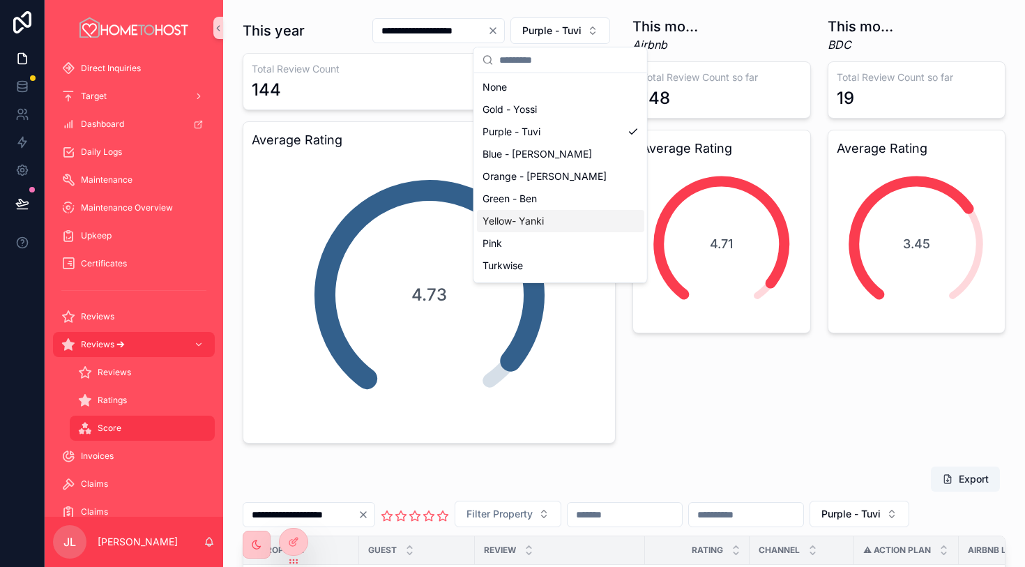
click at [560, 220] on div "Yellow- Yanki" at bounding box center [560, 221] width 167 height 22
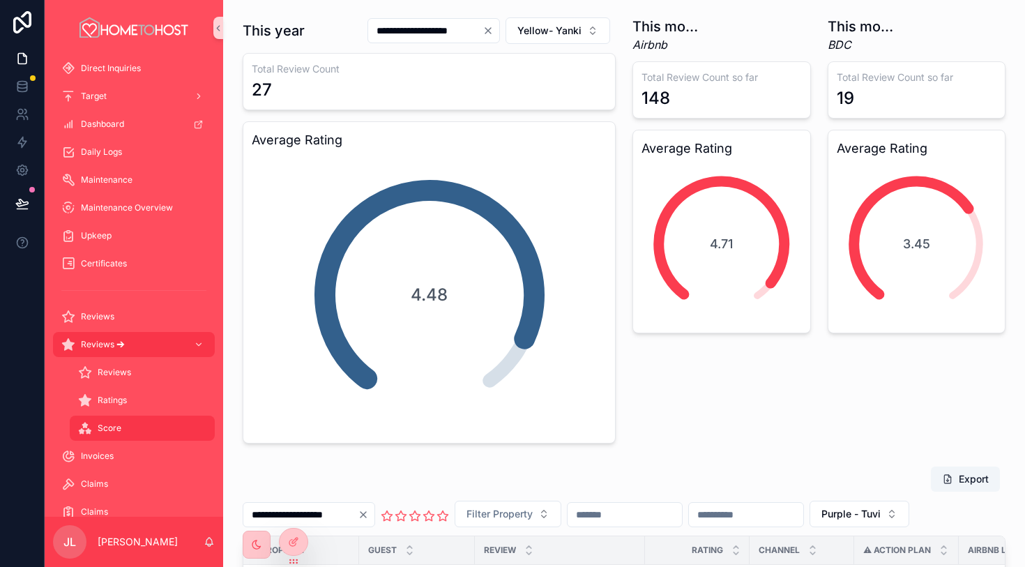
click at [768, 425] on div "This month (Airbnb) Airbnb Total Review Count so far 148 Average Rating 4.71" at bounding box center [721, 230] width 195 height 438
drag, startPoint x: 741, startPoint y: 367, endPoint x: 846, endPoint y: 28, distance: 355.5
click at [846, 28] on div "**********" at bounding box center [624, 528] width 802 height 1057
click at [582, 29] on button "Yellow- Yanki" at bounding box center [557, 30] width 105 height 26
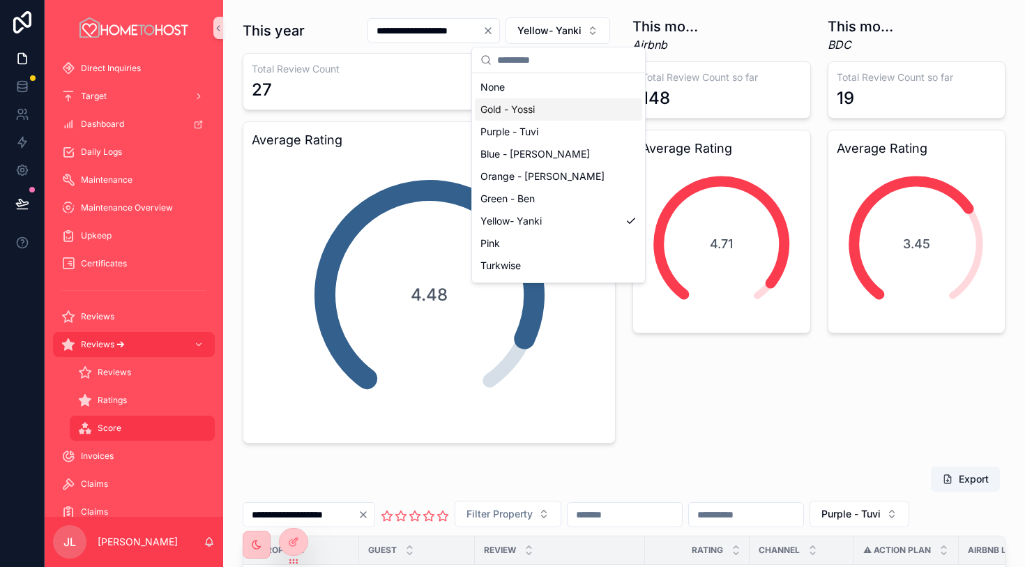
click at [582, 109] on div "Gold - Yossi" at bounding box center [558, 109] width 167 height 22
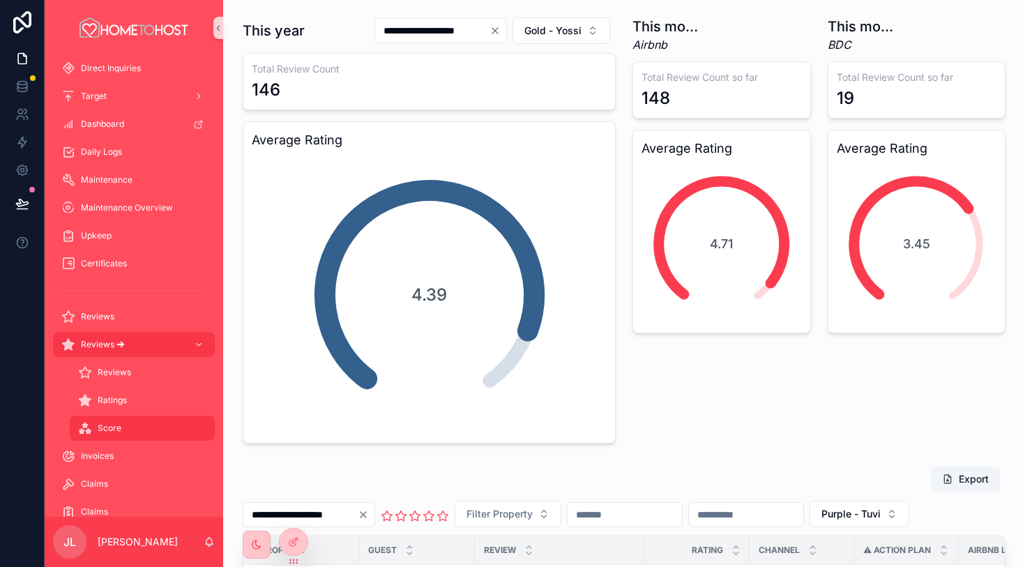
click at [779, 423] on div "This month (Airbnb) Airbnb Total Review Count so far 148 Average Rating 4.71" at bounding box center [721, 230] width 195 height 438
click at [558, 32] on span "Gold - Yossi" at bounding box center [552, 31] width 57 height 14
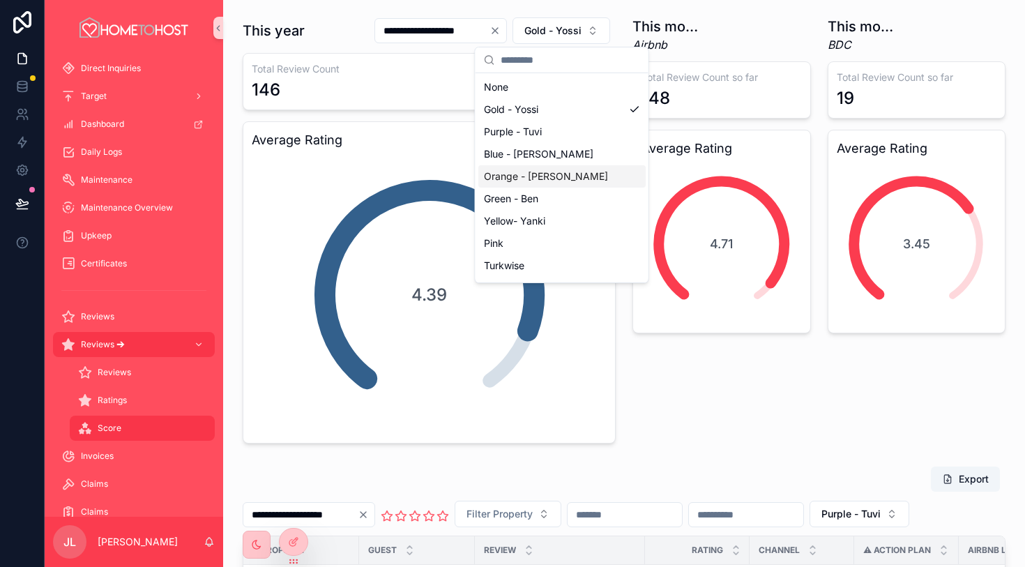
click at [572, 167] on div "Orange - [PERSON_NAME]" at bounding box center [561, 176] width 167 height 22
